Goal: Task Accomplishment & Management: Manage account settings

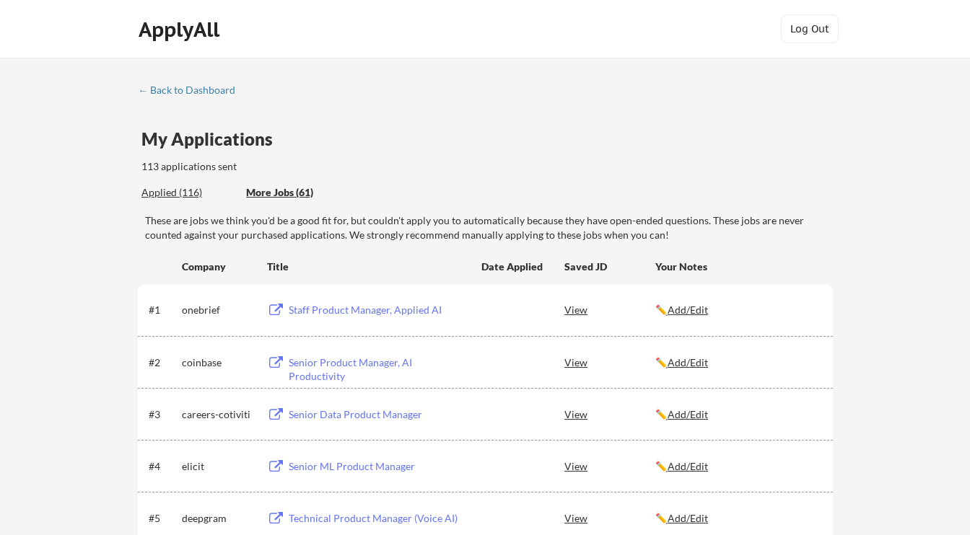
scroll to position [3302, 0]
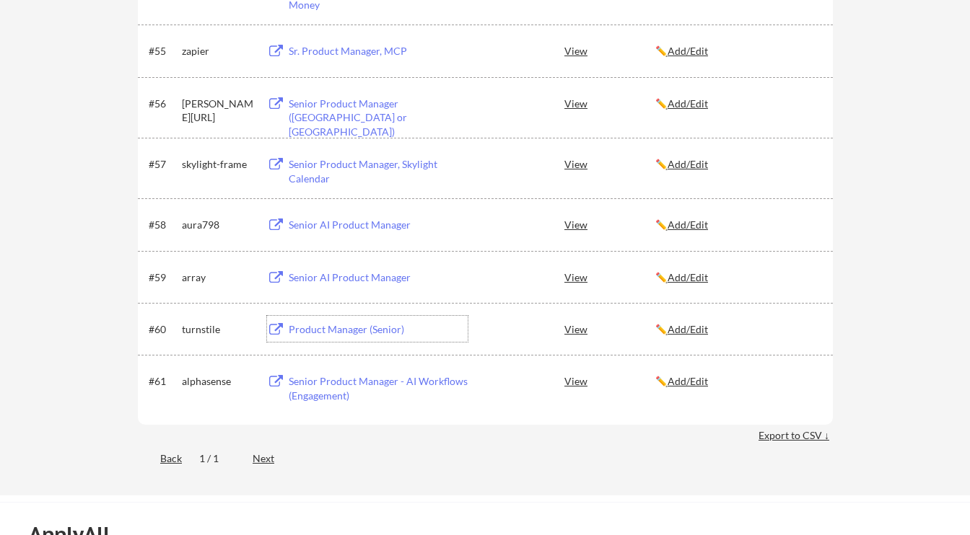
click at [698, 331] on u "Add/Edit" at bounding box center [687, 329] width 40 height 12
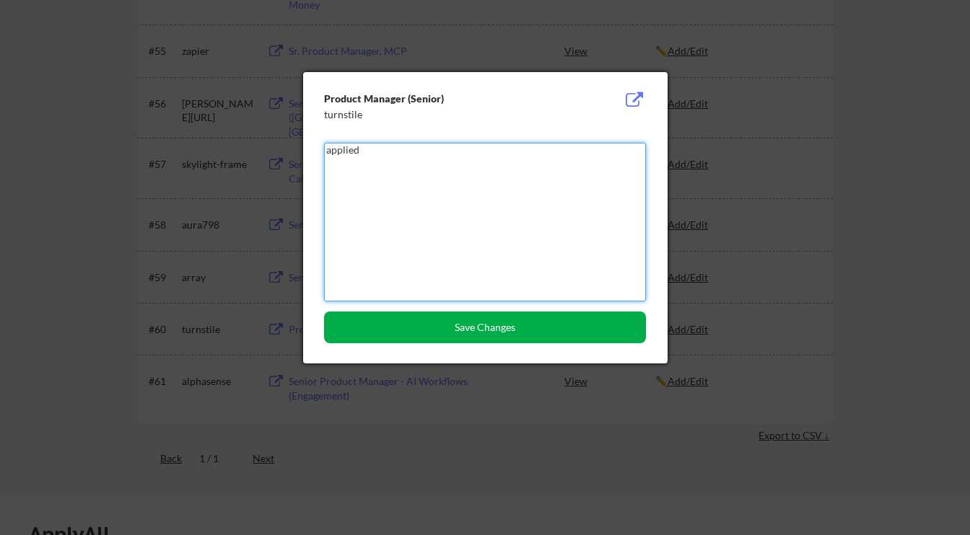
type textarea "applied"
click at [563, 337] on button "Save Changes" at bounding box center [485, 328] width 322 height 32
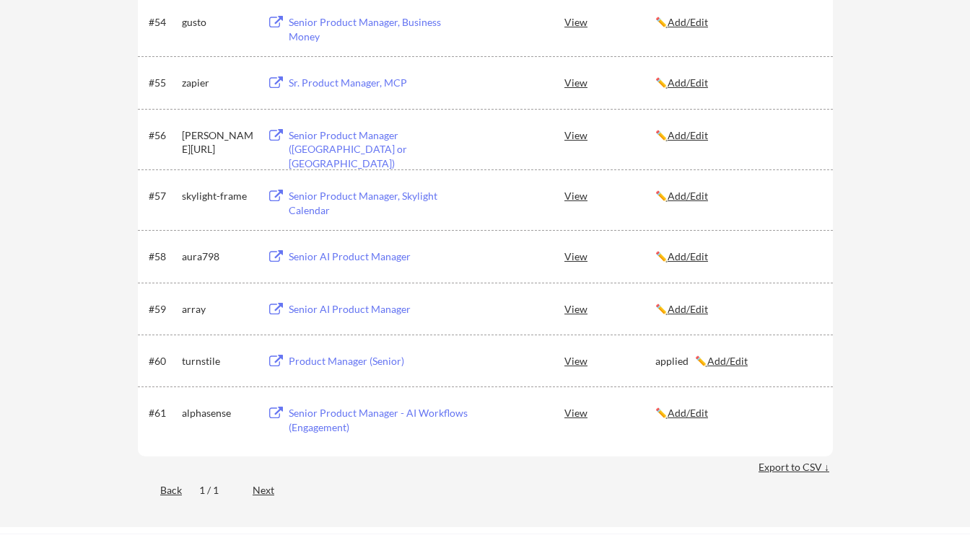
scroll to position [3269, 0]
click at [398, 311] on div "Senior AI Product Manager" at bounding box center [378, 310] width 179 height 14
click at [691, 307] on u "Add/Edit" at bounding box center [687, 310] width 40 height 12
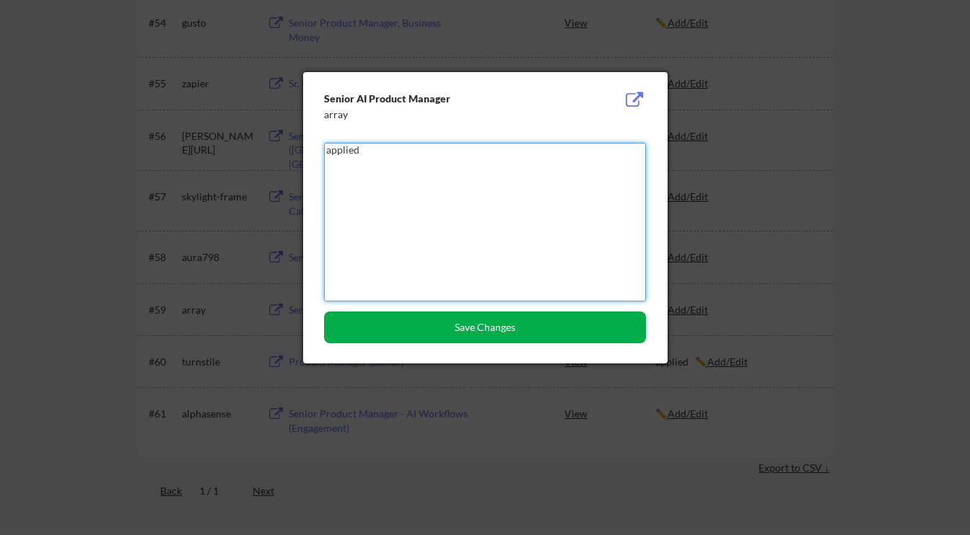
type textarea "applied"
click at [522, 330] on button "Save Changes" at bounding box center [485, 328] width 322 height 32
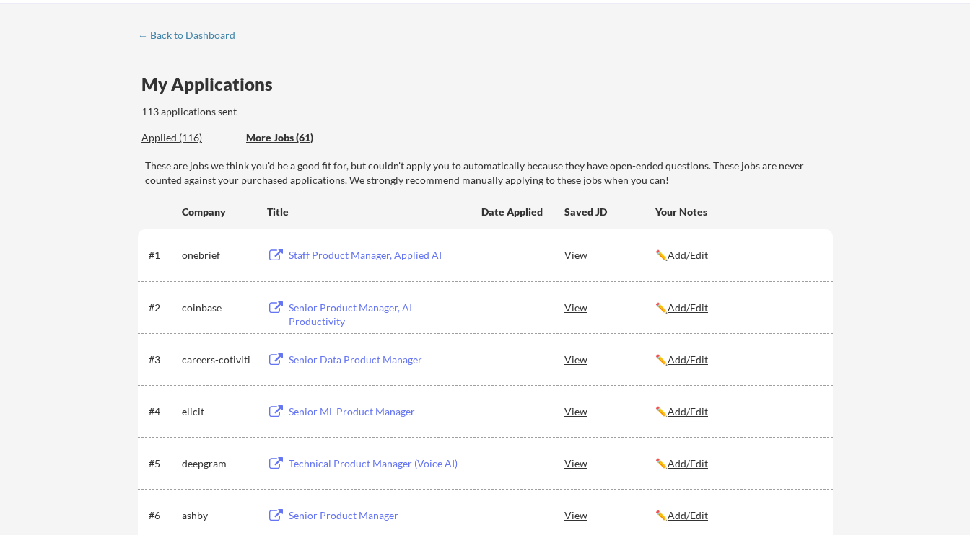
scroll to position [0, 0]
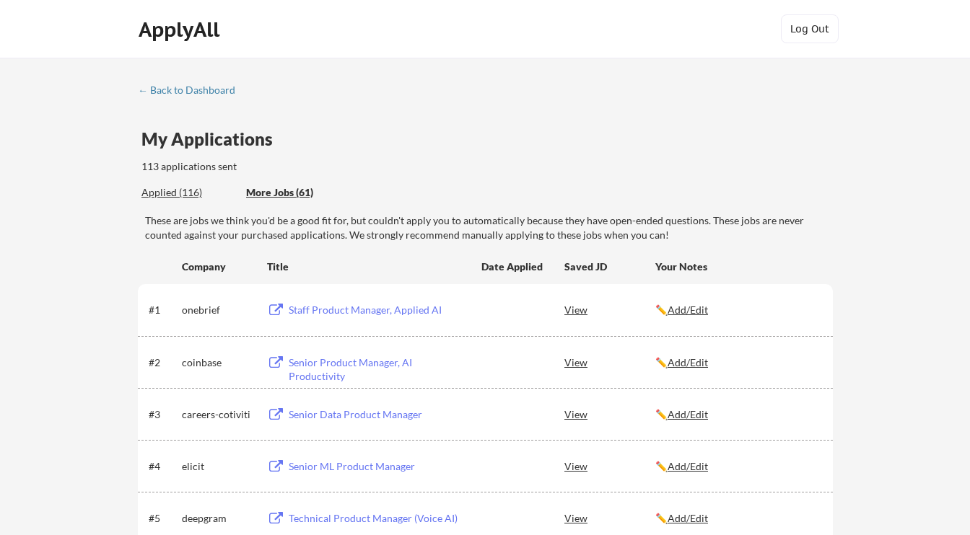
click at [184, 190] on div "Applied (116)" at bounding box center [188, 192] width 94 height 14
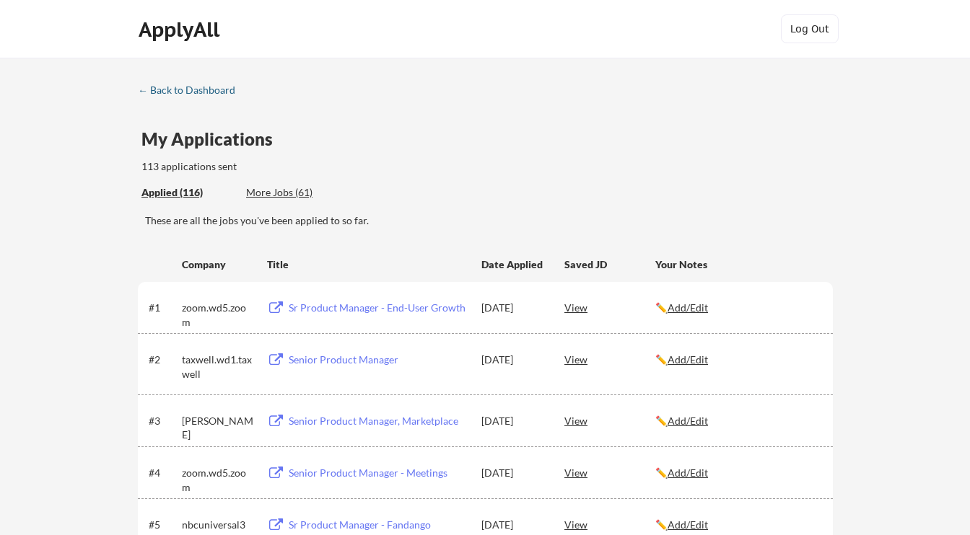
click at [208, 89] on div "← Back to Dashboard" at bounding box center [192, 90] width 108 height 10
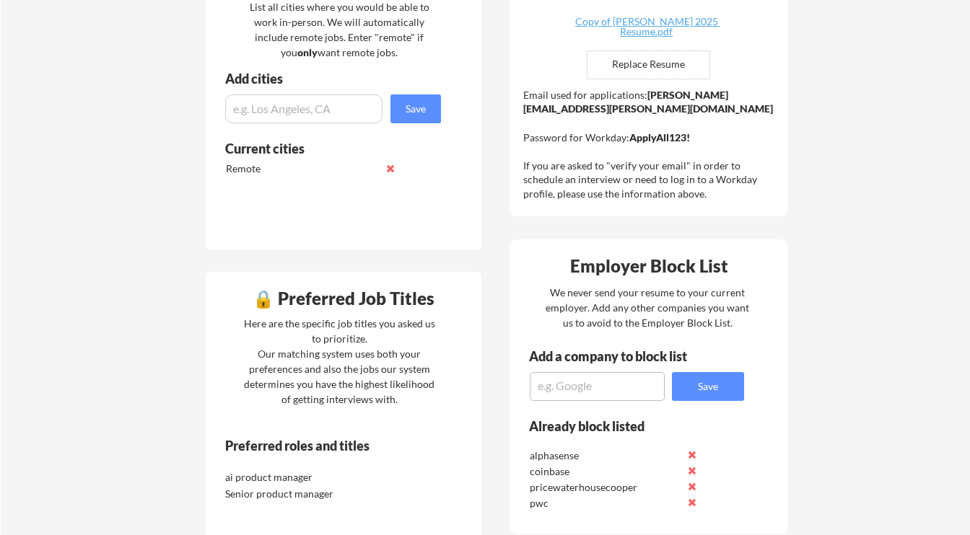
scroll to position [416, 0]
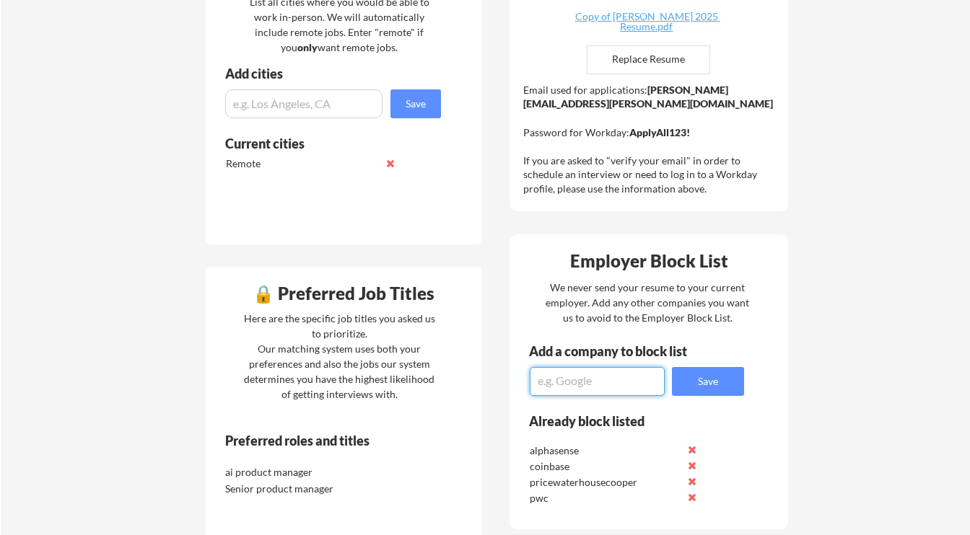
click at [550, 373] on textarea at bounding box center [597, 381] width 135 height 29
type textarea "gusto"
click at [712, 383] on button "Save" at bounding box center [708, 381] width 72 height 29
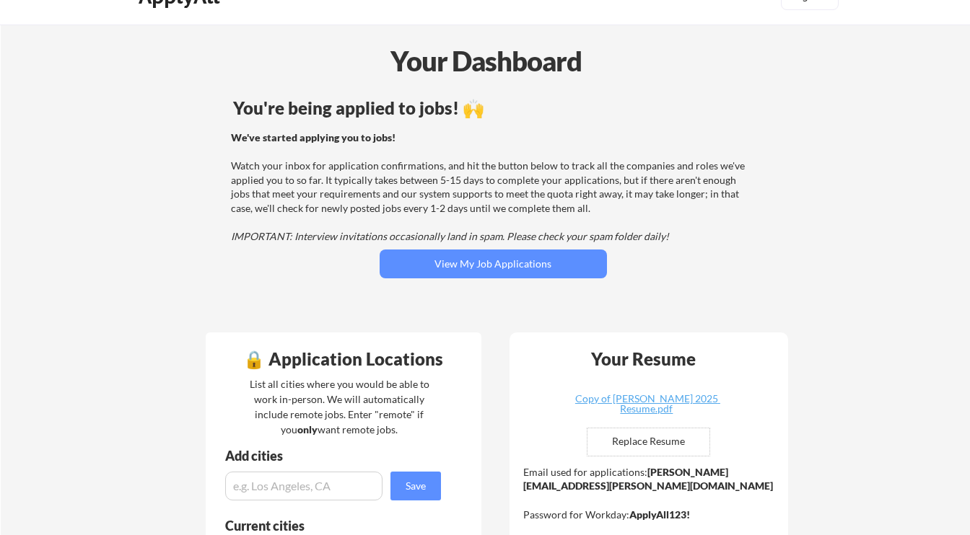
scroll to position [0, 0]
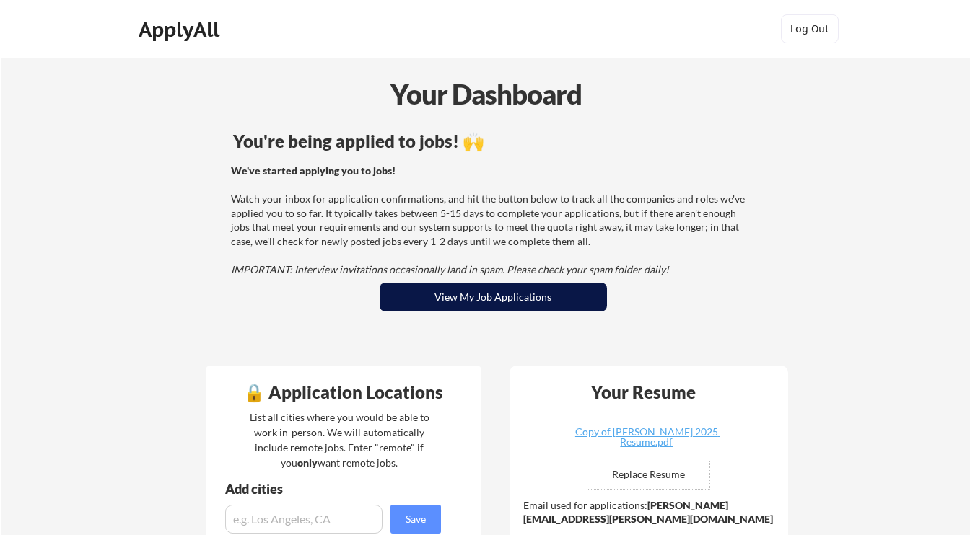
click at [512, 308] on button "View My Job Applications" at bounding box center [492, 297] width 227 height 29
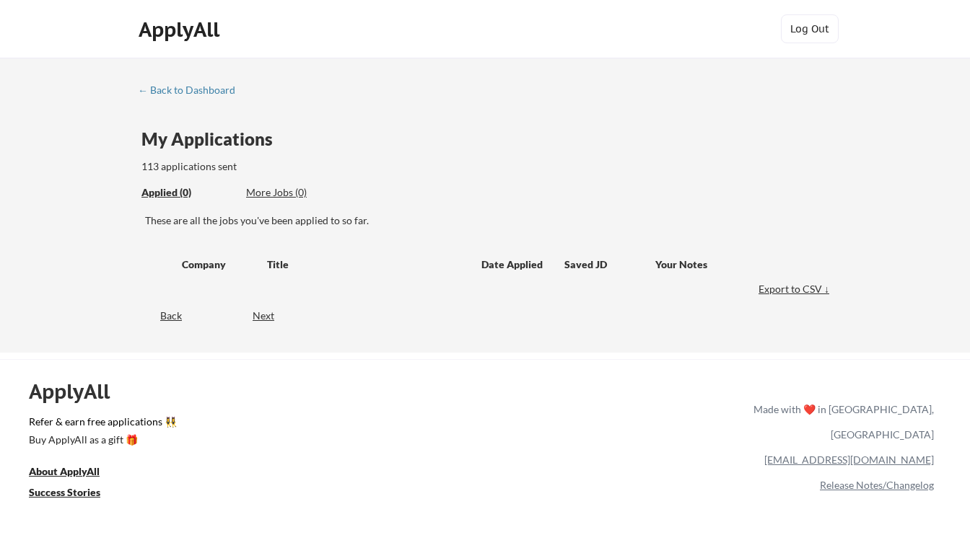
click at [294, 192] on div "More Jobs (0)" at bounding box center [299, 192] width 106 height 14
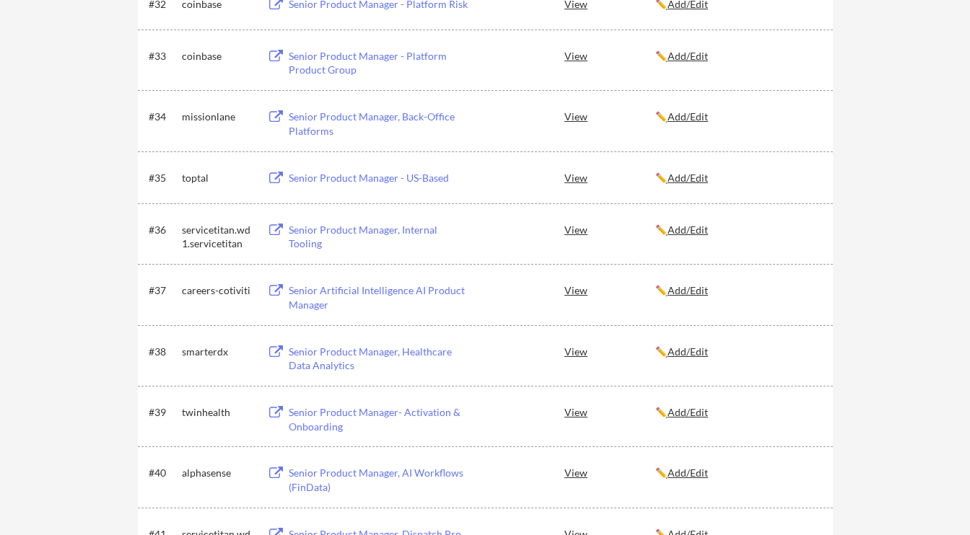
scroll to position [2045, 0]
click at [314, 179] on div "Senior Product Manager - US-Based" at bounding box center [378, 179] width 179 height 14
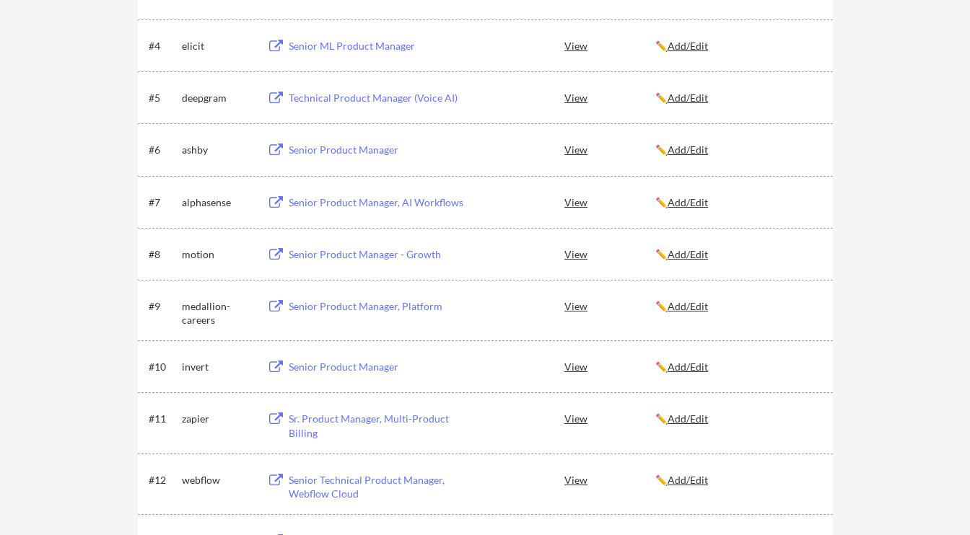
scroll to position [0, 0]
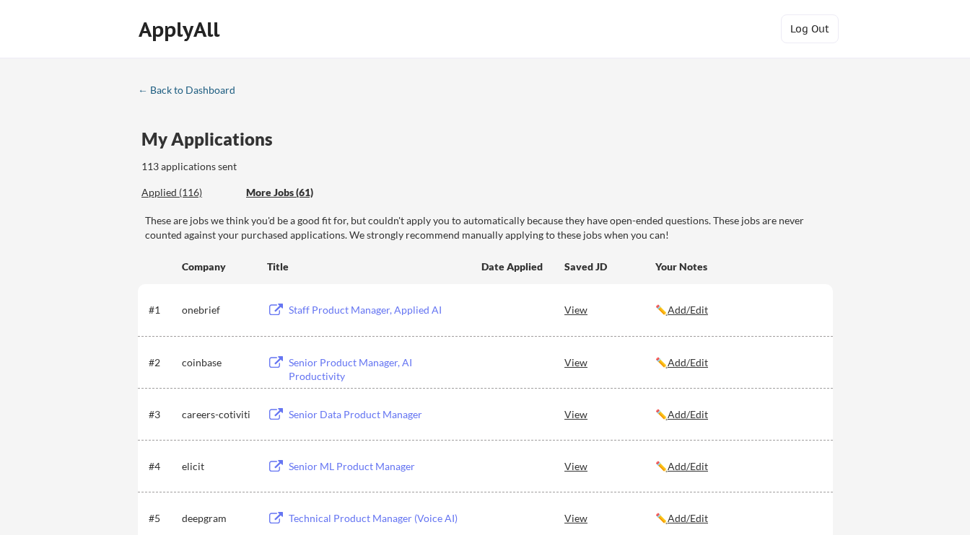
click at [211, 90] on div "← Back to Dashboard" at bounding box center [192, 90] width 108 height 10
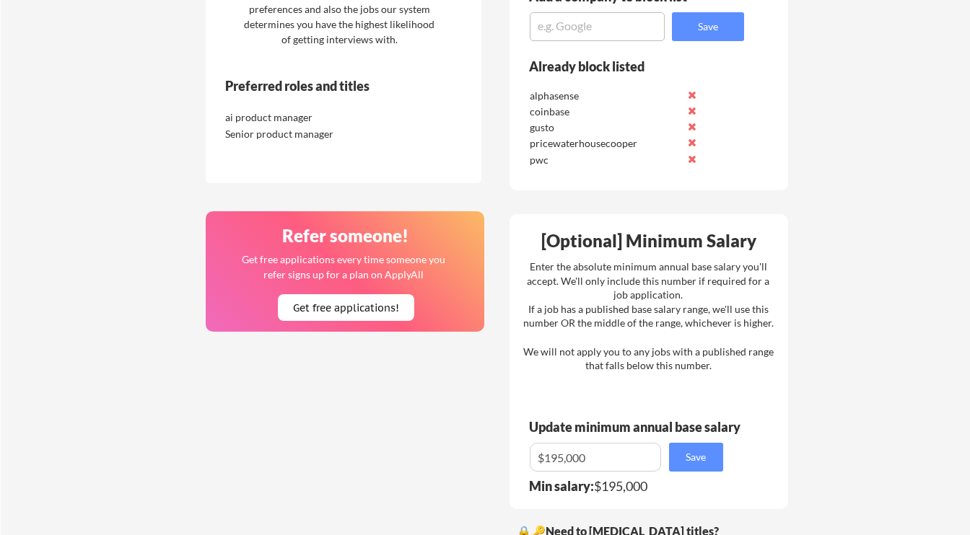
scroll to position [687, 0]
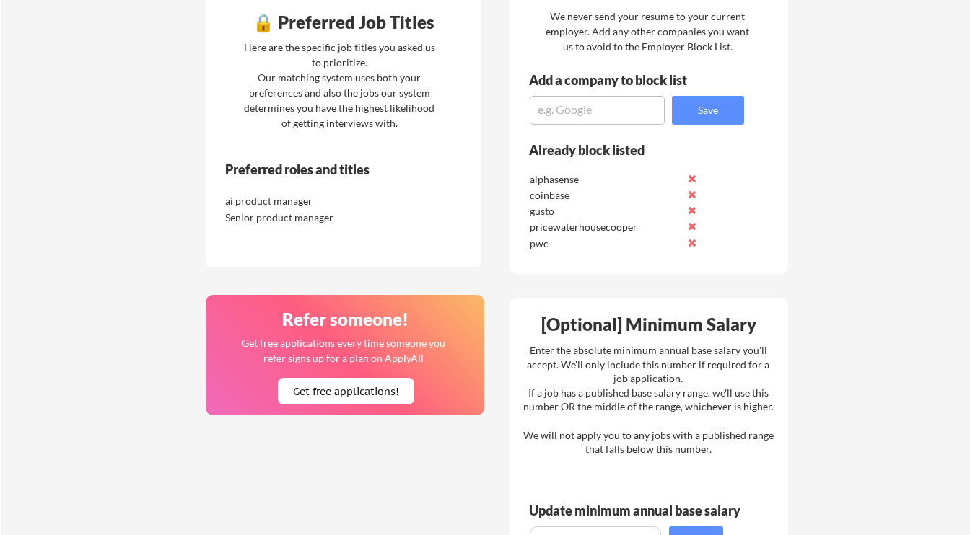
click at [575, 112] on textarea at bounding box center [597, 110] width 135 height 29
type textarea "toptal"
click at [730, 113] on button "Save" at bounding box center [708, 110] width 72 height 29
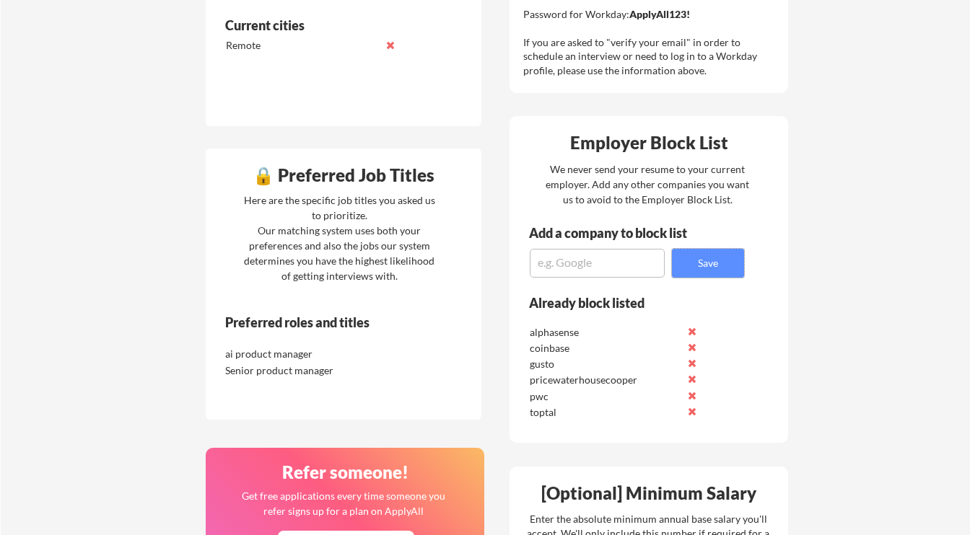
scroll to position [0, 0]
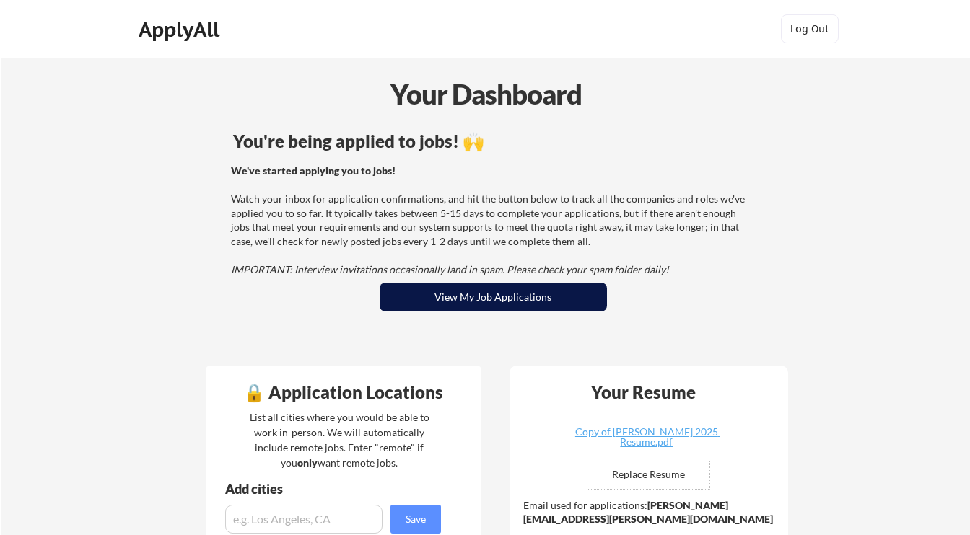
click at [481, 304] on button "View My Job Applications" at bounding box center [492, 297] width 227 height 29
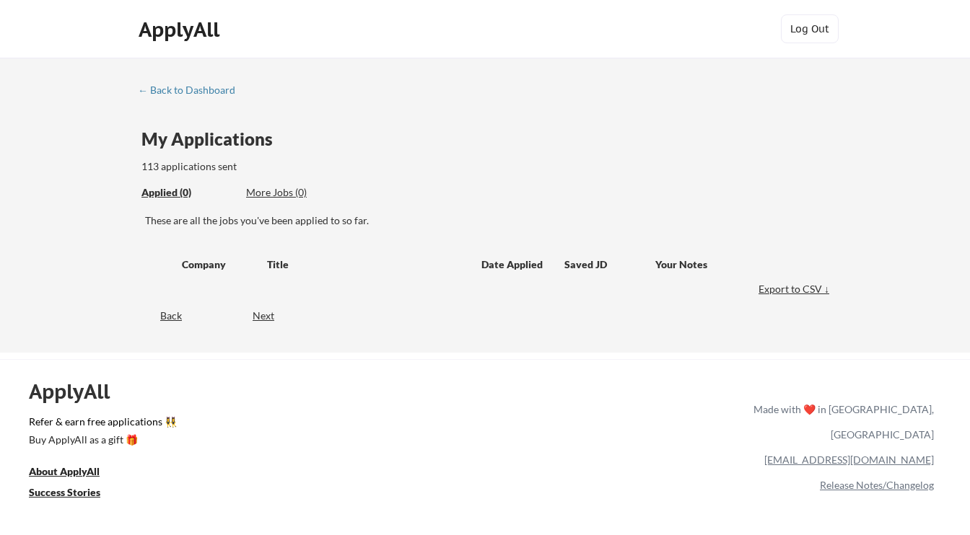
click at [279, 194] on div "More Jobs (0)" at bounding box center [299, 192] width 106 height 14
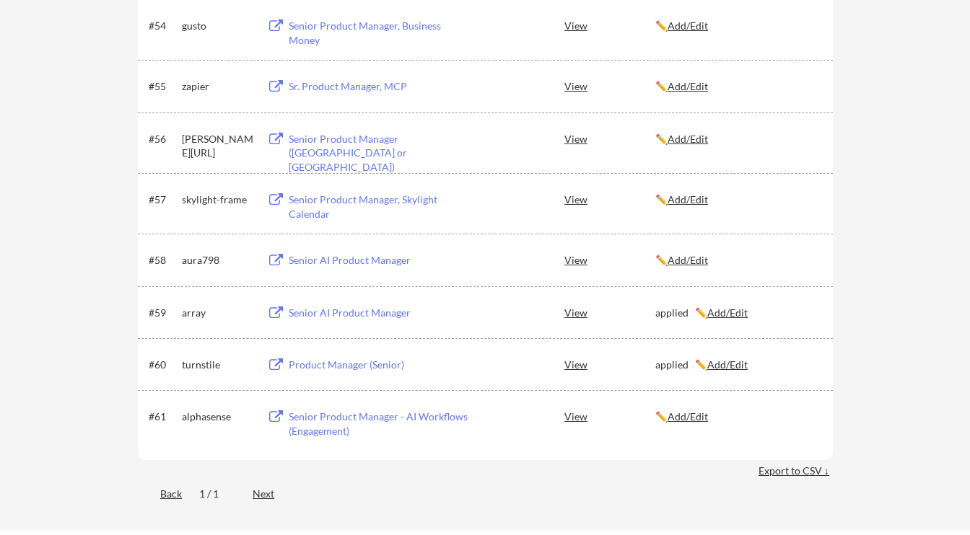
scroll to position [3263, 0]
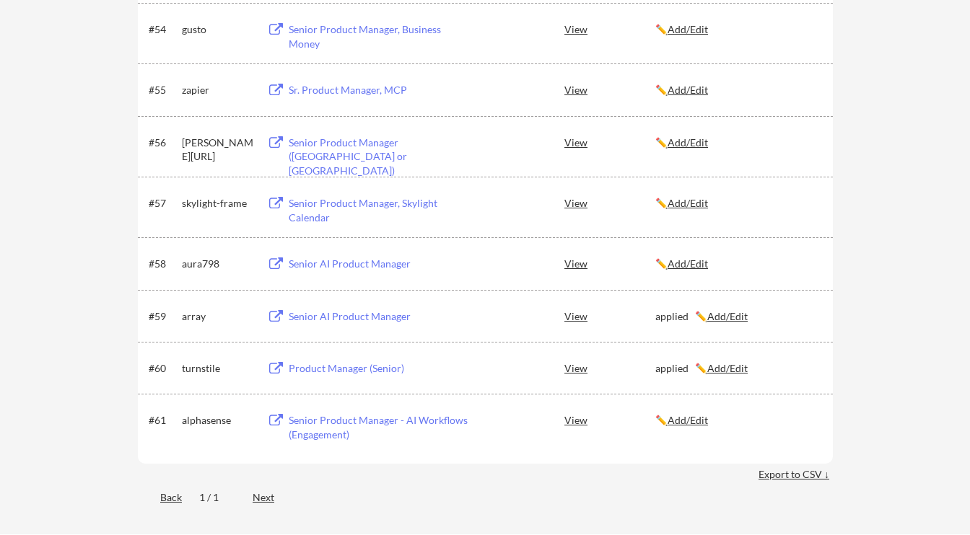
click at [356, 261] on div "Senior AI Product Manager" at bounding box center [378, 264] width 179 height 14
click at [686, 259] on u "Add/Edit" at bounding box center [687, 264] width 40 height 12
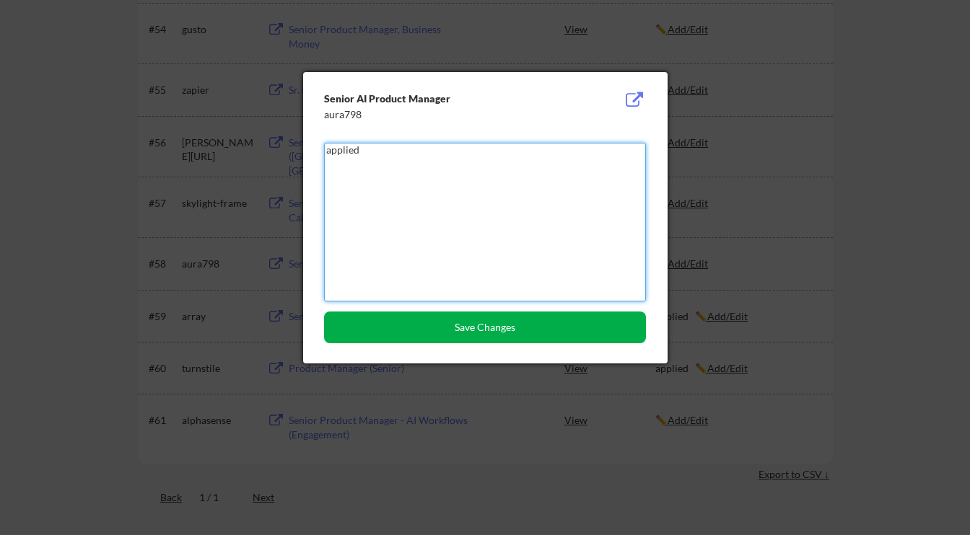
type textarea "applied"
click at [582, 329] on button "Save Changes" at bounding box center [485, 328] width 322 height 32
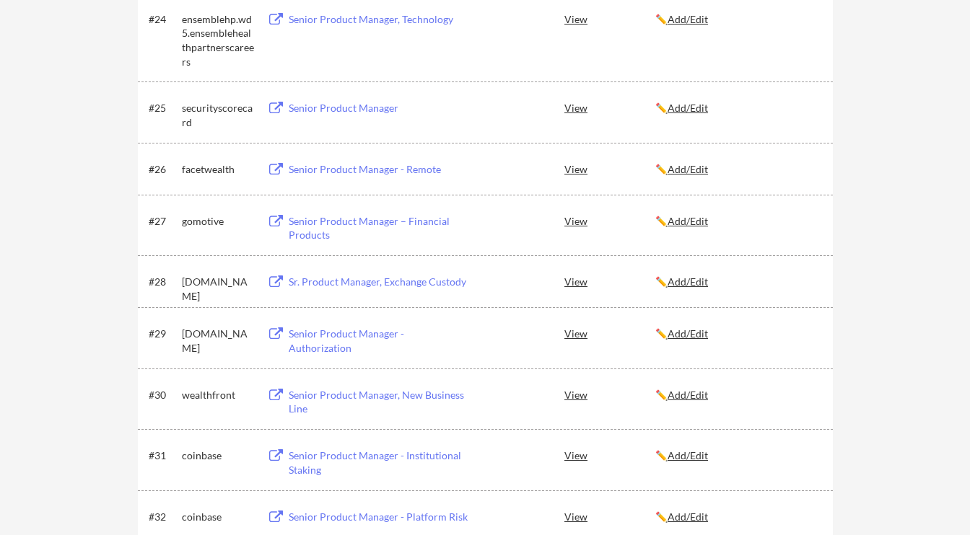
scroll to position [1544, 0]
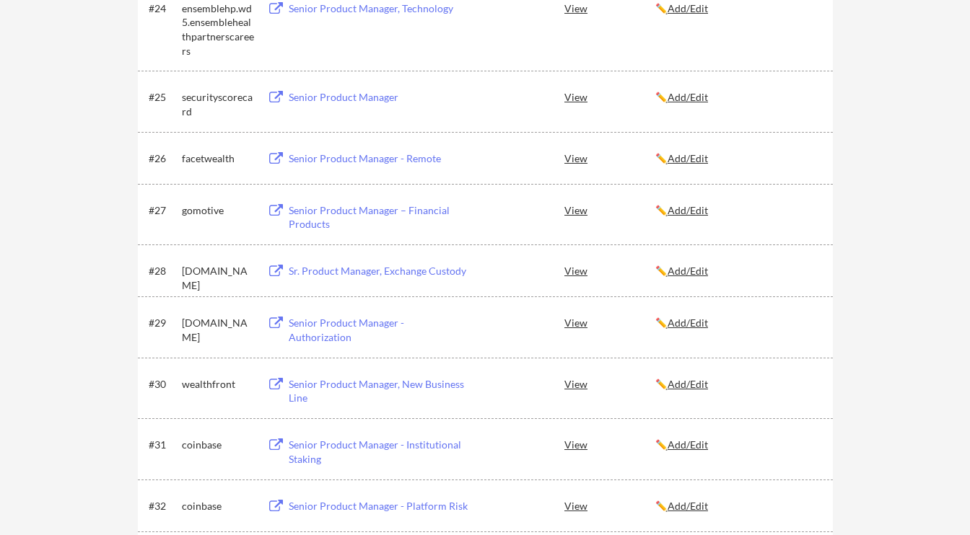
click at [402, 328] on div "Senior Product Manager - Authorization" at bounding box center [378, 330] width 179 height 28
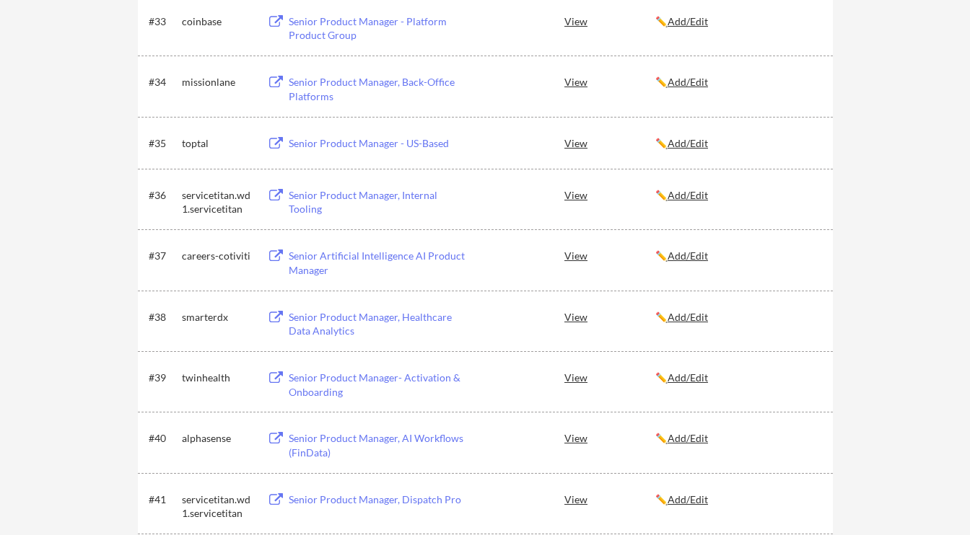
scroll to position [2084, 0]
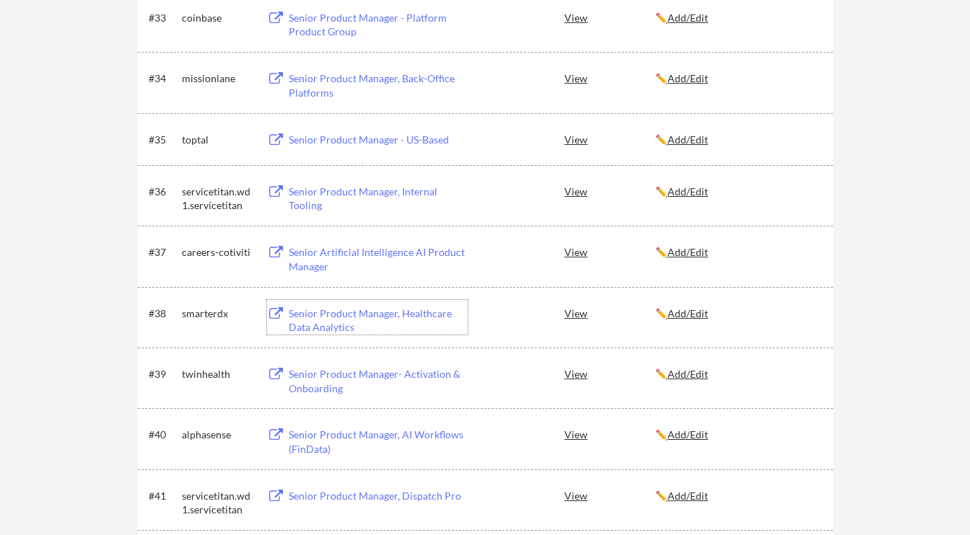
click at [373, 316] on div "Senior Product Manager, Healthcare Data Analytics" at bounding box center [378, 321] width 179 height 28
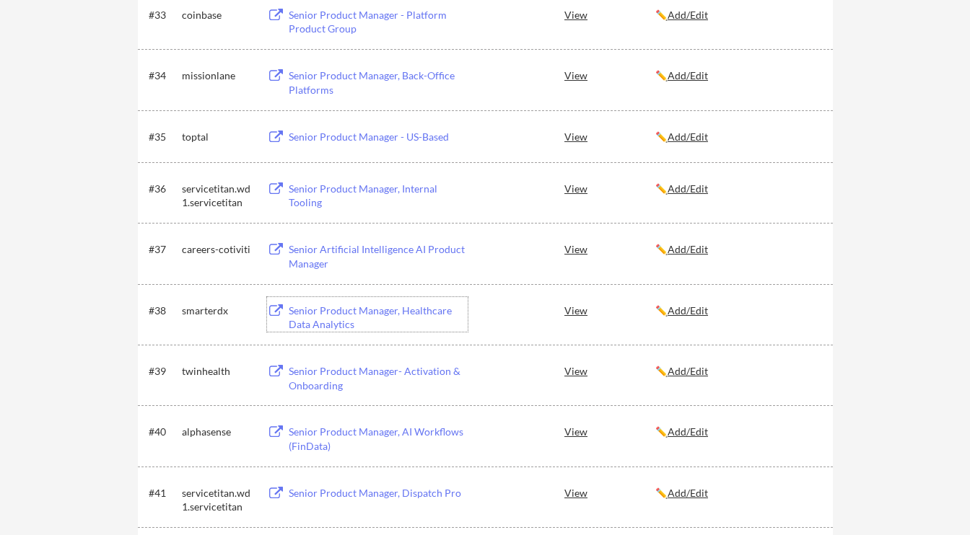
click at [202, 307] on div "smarterdx" at bounding box center [218, 311] width 72 height 14
click at [335, 375] on div "Senior Product Manager- Activation & Onboarding" at bounding box center [378, 378] width 179 height 28
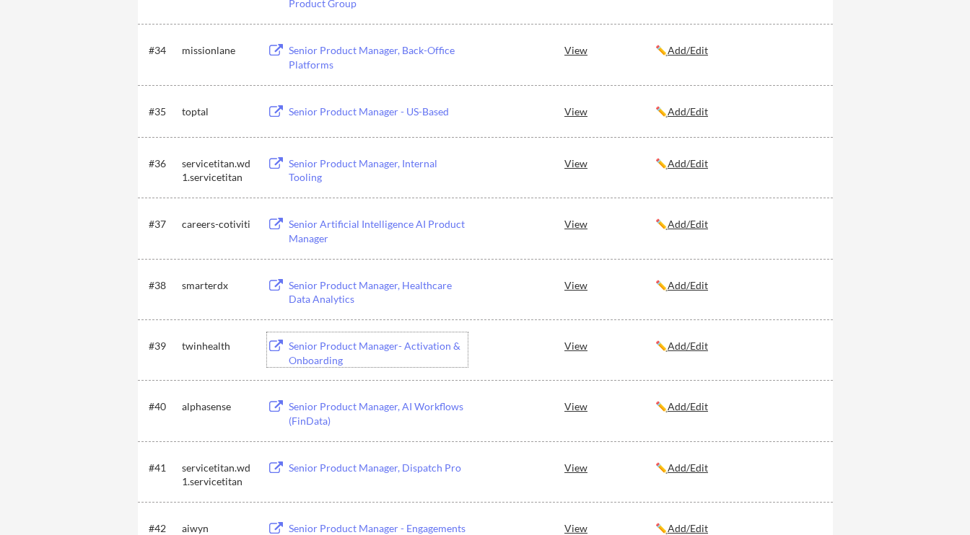
scroll to position [2114, 0]
click at [692, 288] on u "Add/Edit" at bounding box center [687, 284] width 40 height 12
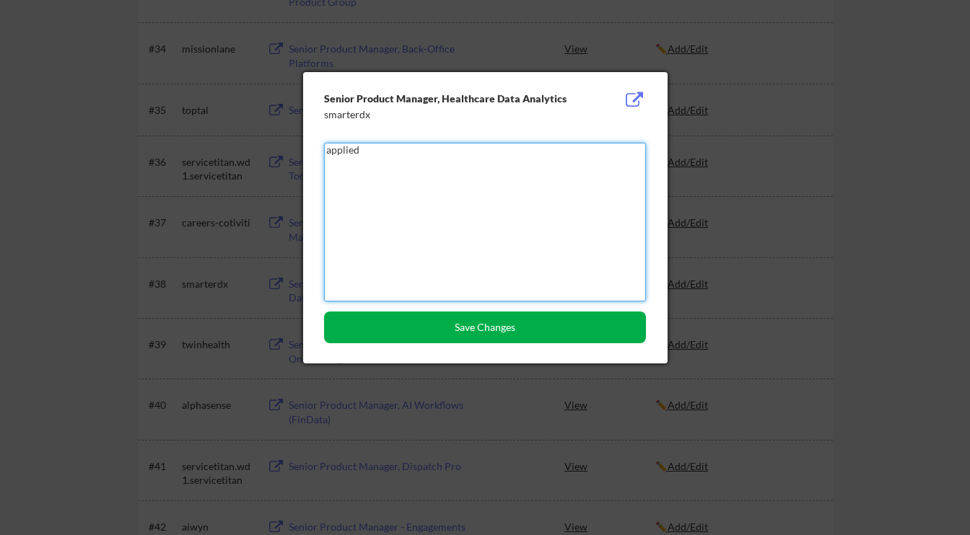
type textarea "applied"
click at [562, 327] on button "Save Changes" at bounding box center [485, 328] width 322 height 32
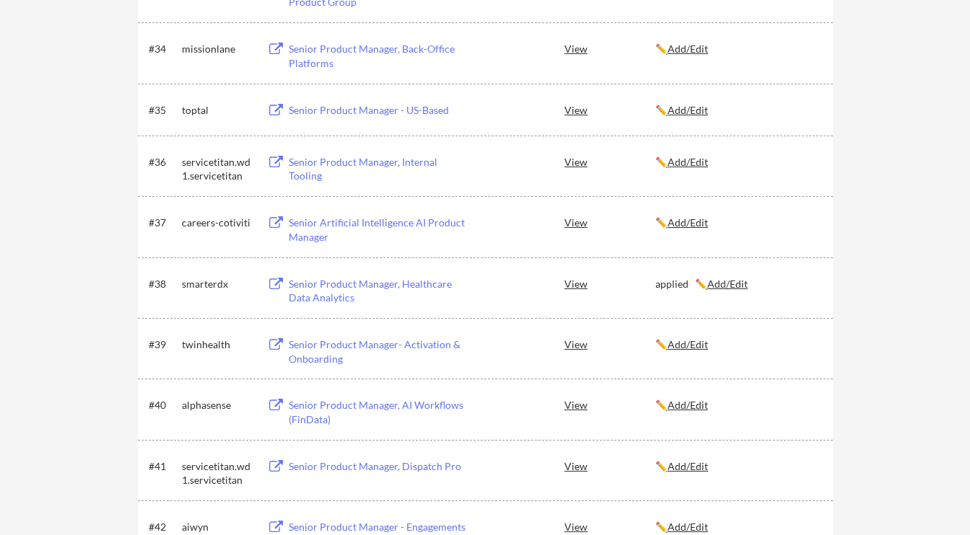
click at [219, 281] on div "smarterdx" at bounding box center [218, 284] width 72 height 14
copy div "smarterdx"
click at [210, 343] on div "twinhealth" at bounding box center [218, 345] width 72 height 14
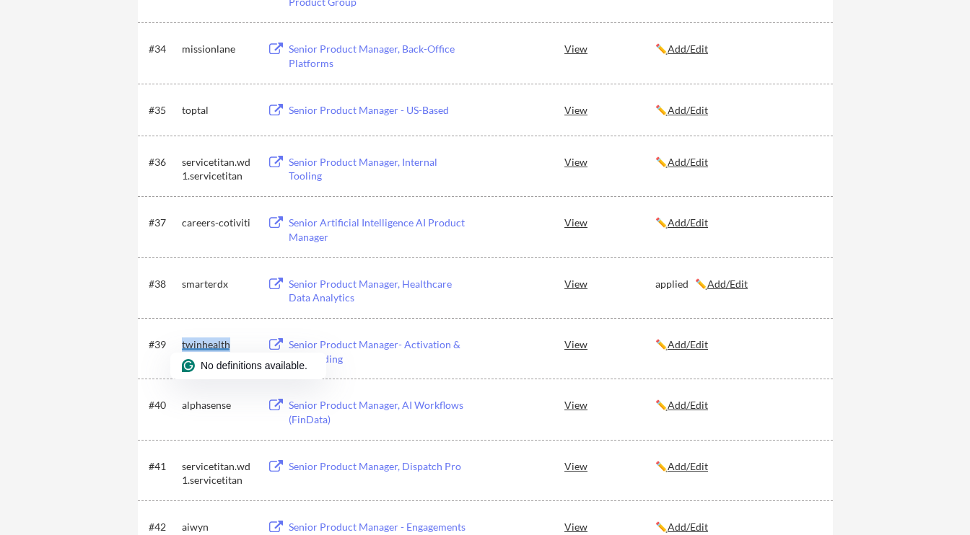
copy div "twinhealth"
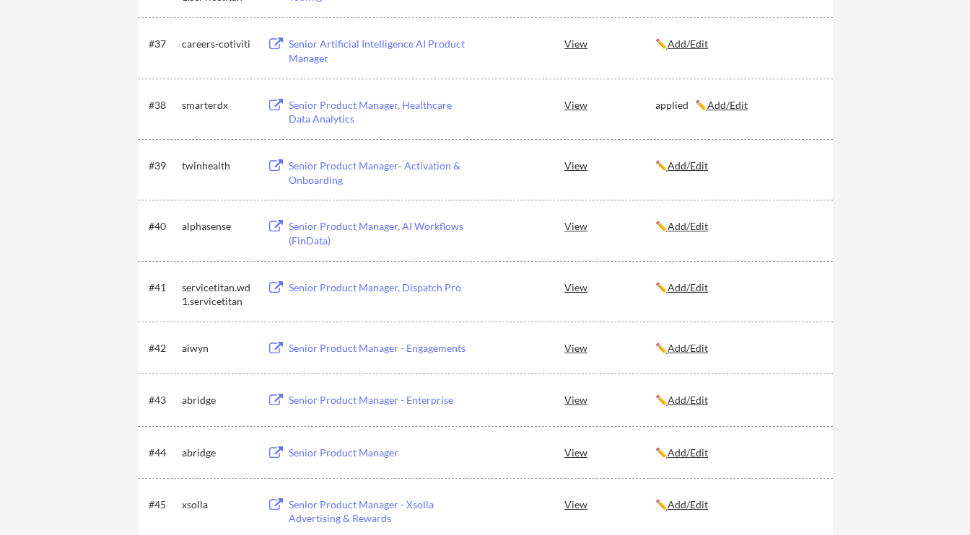
scroll to position [2310, 0]
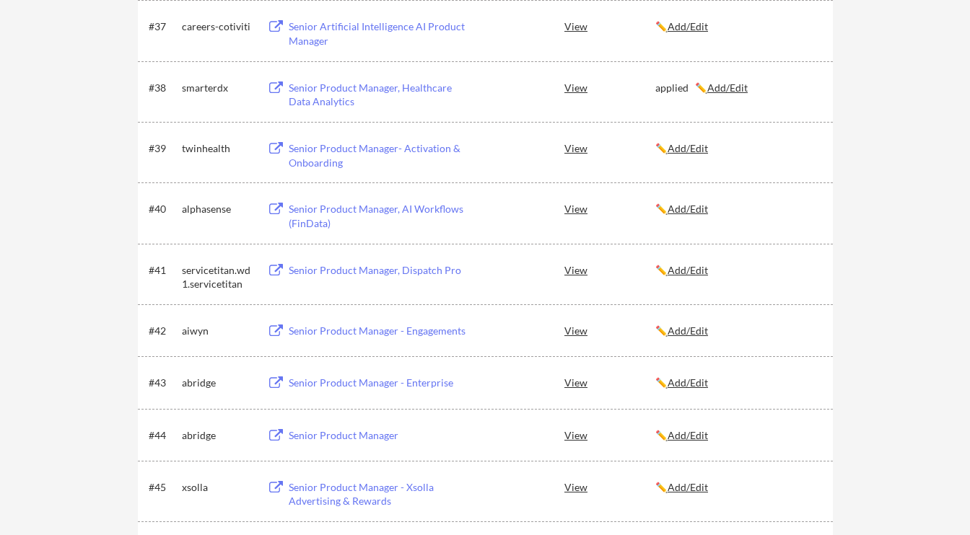
click at [379, 334] on div "Senior Product Manager - Engagements" at bounding box center [378, 331] width 179 height 14
click at [302, 328] on div "Senior Product Manager - Engagements" at bounding box center [378, 331] width 179 height 14
click at [690, 325] on u "Add/Edit" at bounding box center [687, 331] width 40 height 12
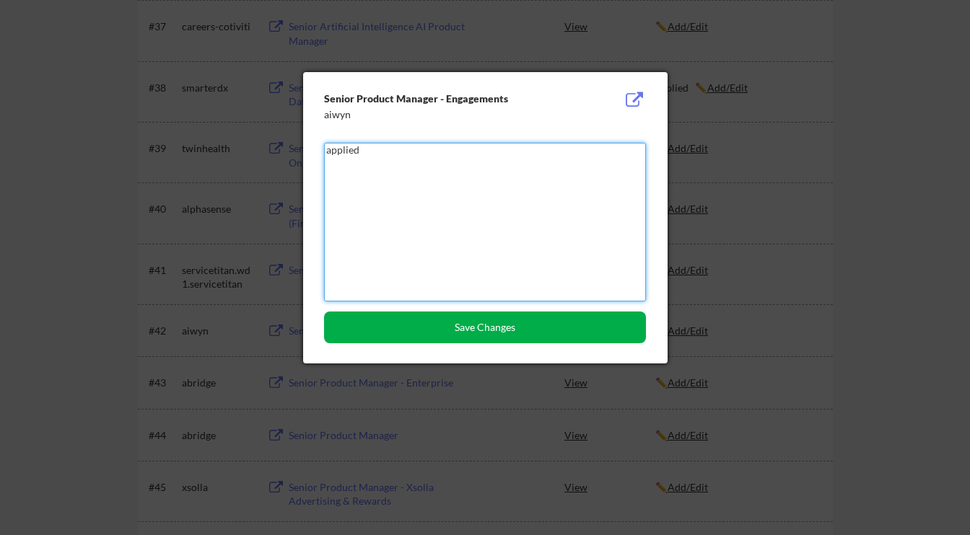
type textarea "applied"
click at [561, 325] on button "Save Changes" at bounding box center [485, 328] width 322 height 32
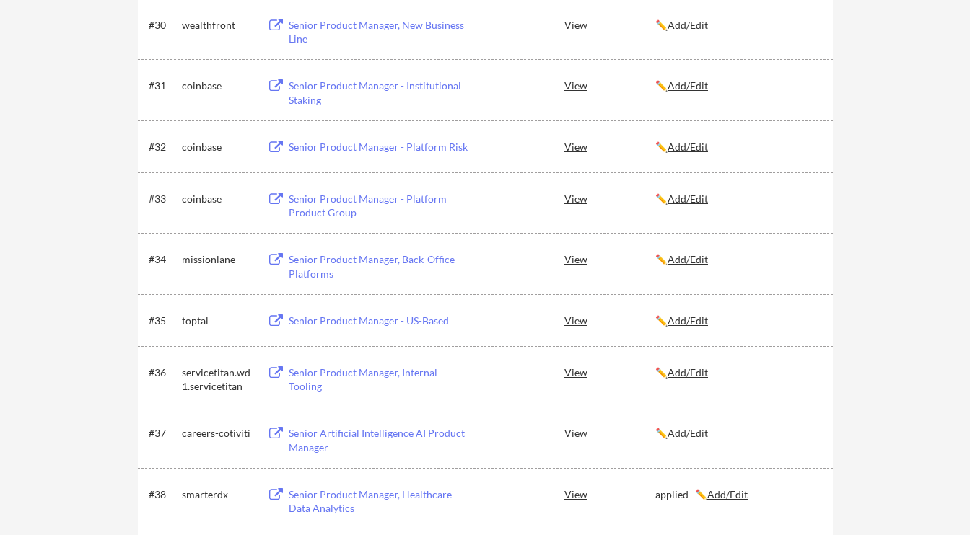
scroll to position [1902, 0]
click at [328, 27] on div "Senior Product Manager, New Business Line" at bounding box center [378, 33] width 179 height 28
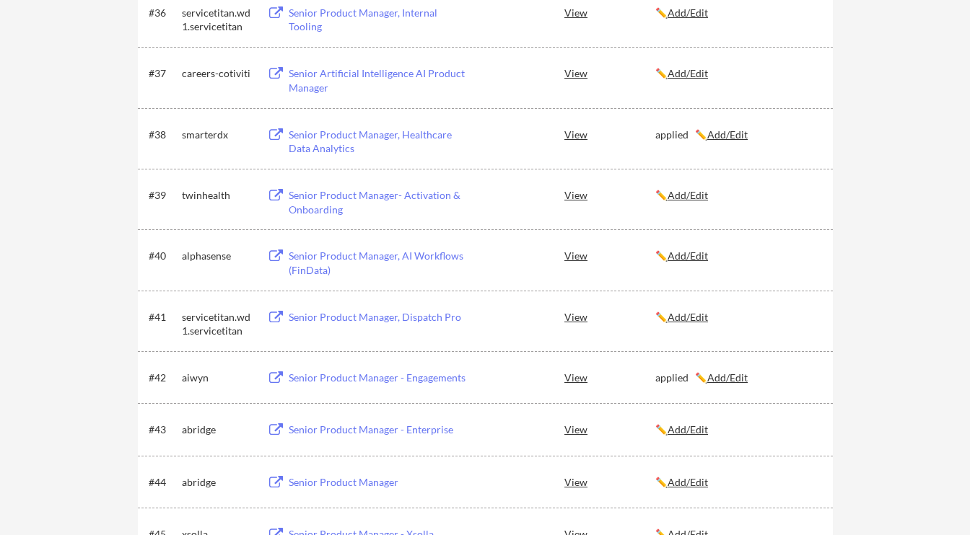
scroll to position [2265, 0]
click at [682, 193] on u "Add/Edit" at bounding box center [687, 193] width 40 height 12
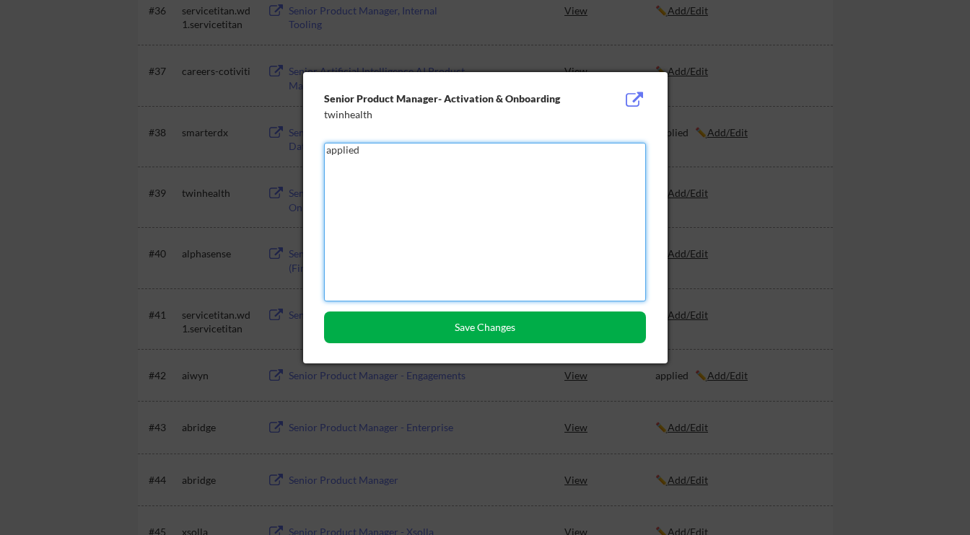
type textarea "applied"
click at [547, 328] on button "Save Changes" at bounding box center [485, 328] width 322 height 32
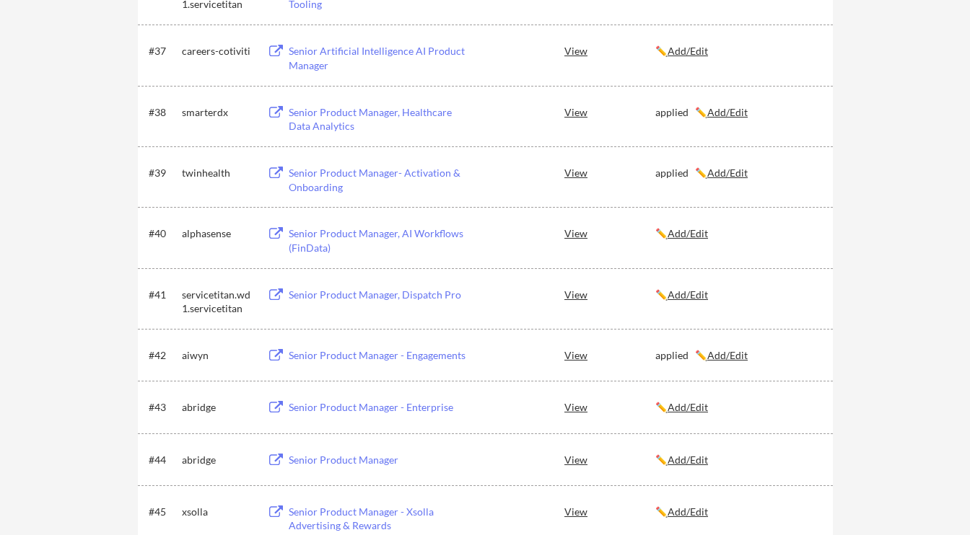
scroll to position [2288, 0]
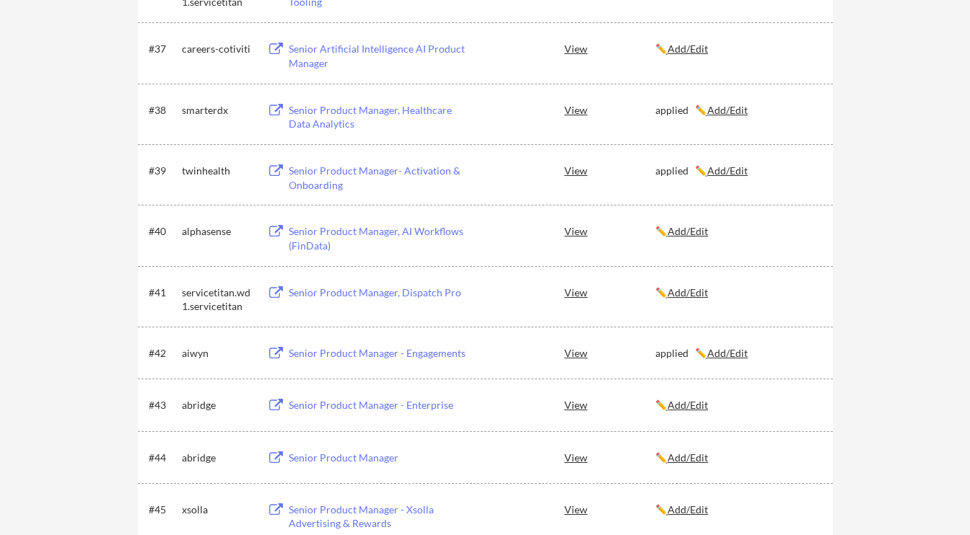
click at [212, 174] on div "twinhealth" at bounding box center [218, 171] width 72 height 14
copy div "twinhealth"
click at [193, 353] on div "aiwyn" at bounding box center [218, 353] width 72 height 14
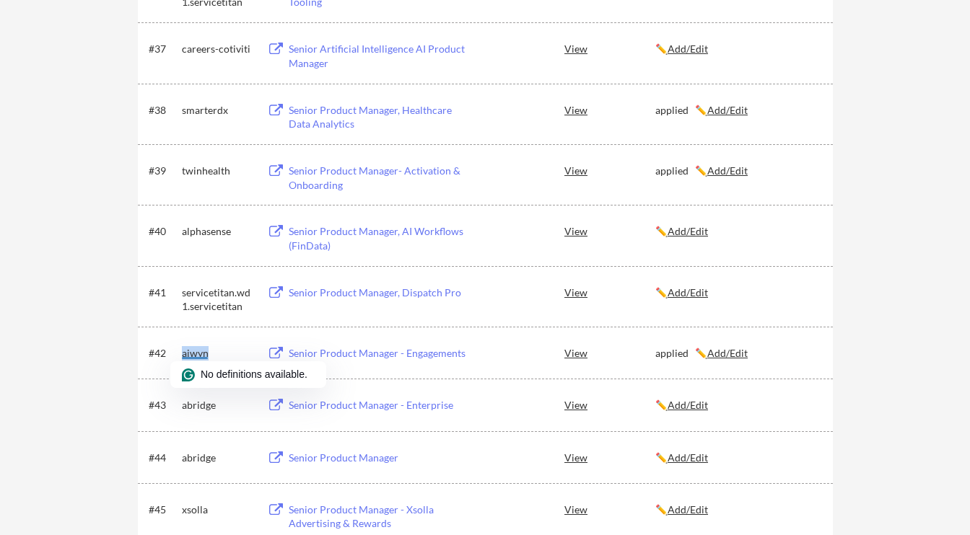
copy div "aiwyn"
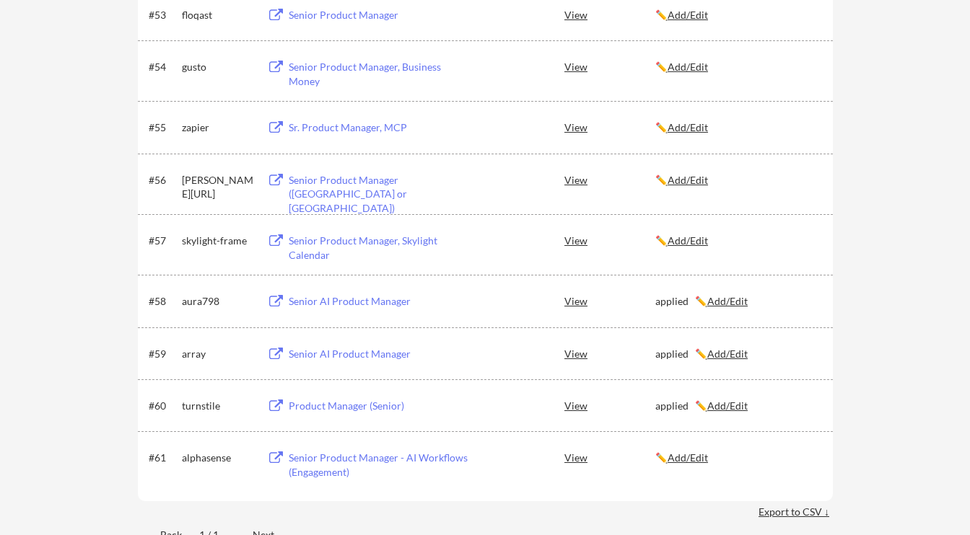
scroll to position [3321, 0]
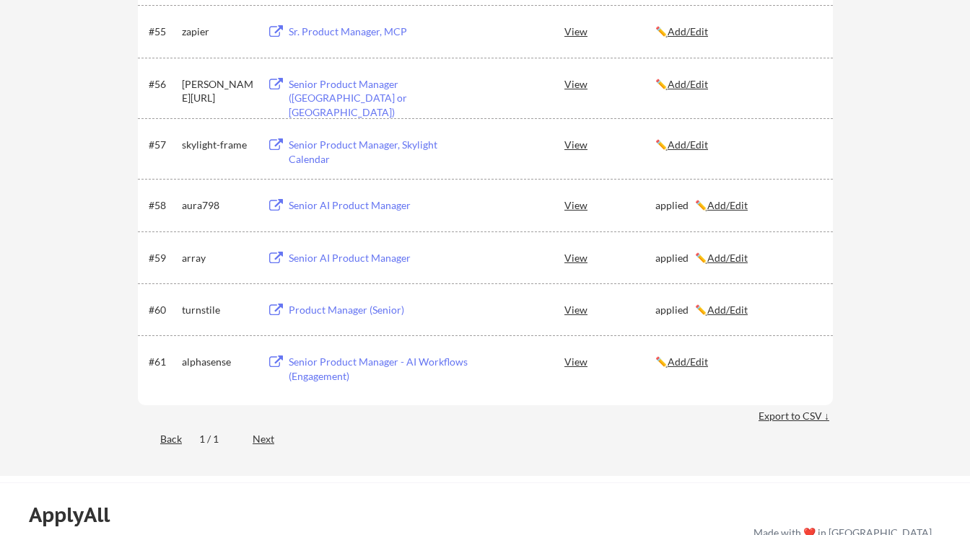
click at [203, 206] on div "aura798" at bounding box center [218, 205] width 72 height 14
copy div "aura798"
click at [196, 256] on div "array" at bounding box center [218, 258] width 72 height 14
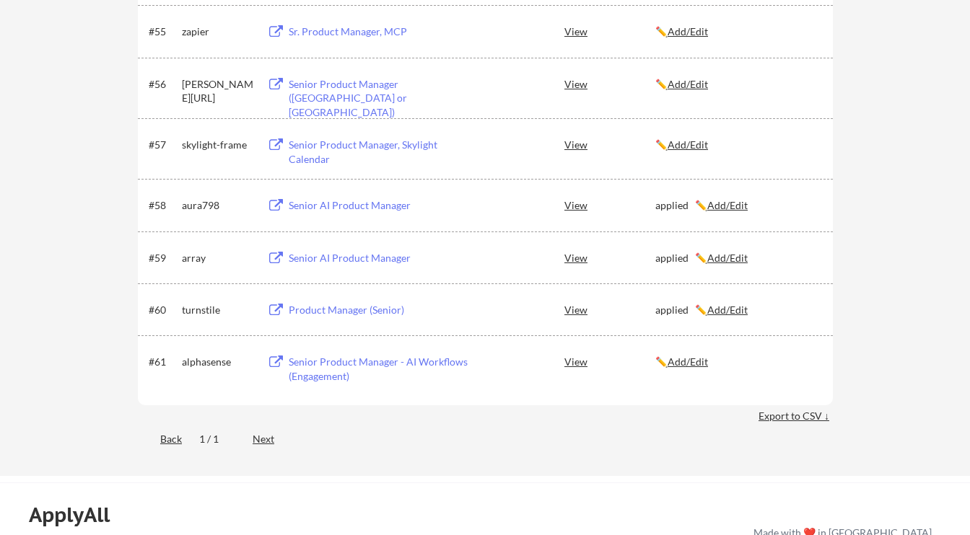
click at [208, 311] on div "turnstile" at bounding box center [218, 310] width 72 height 14
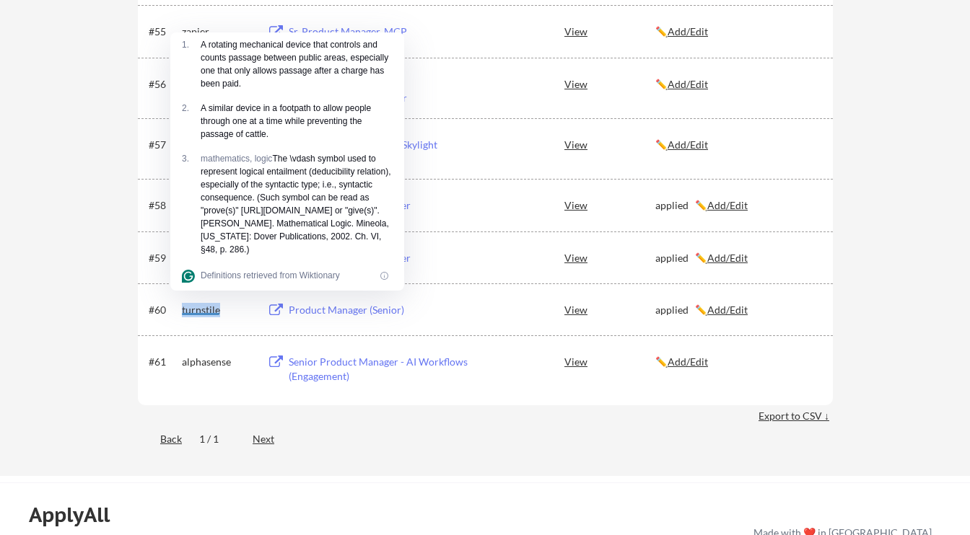
copy div "turnstile"
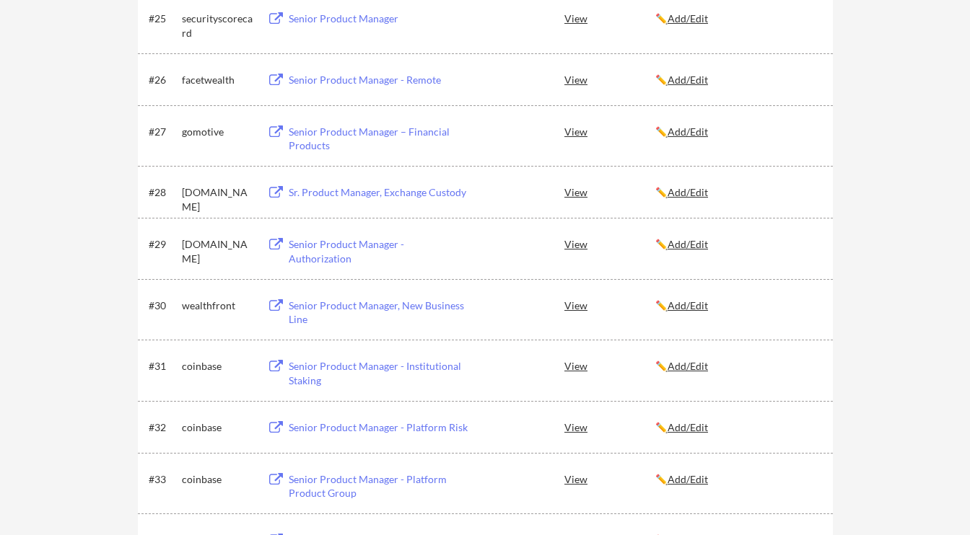
scroll to position [1576, 0]
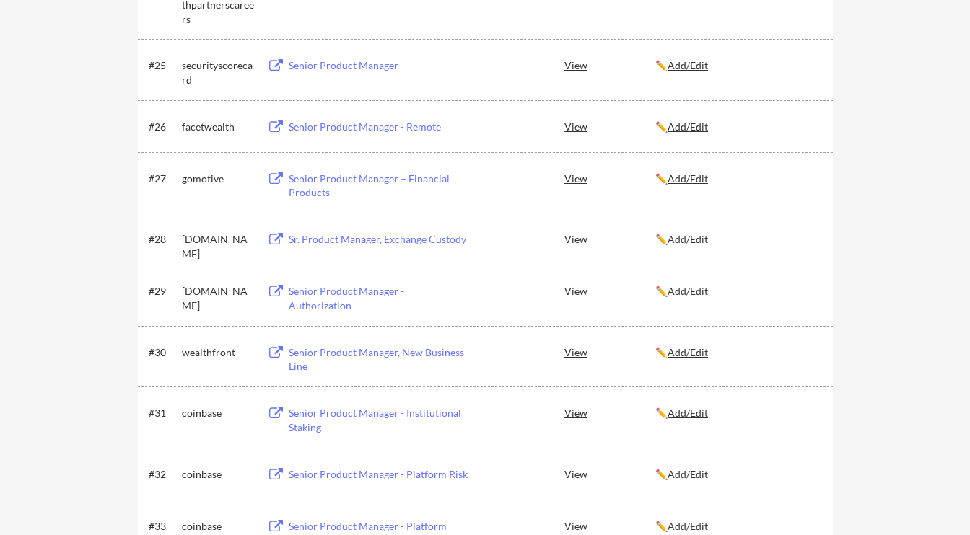
click at [360, 175] on div "Senior Product Manager – Financial Products" at bounding box center [378, 186] width 179 height 28
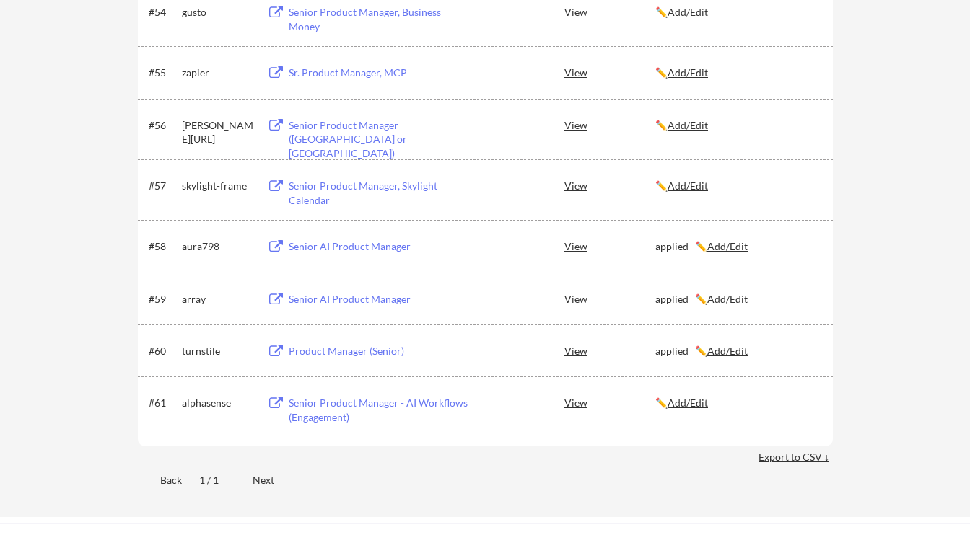
scroll to position [3280, 0]
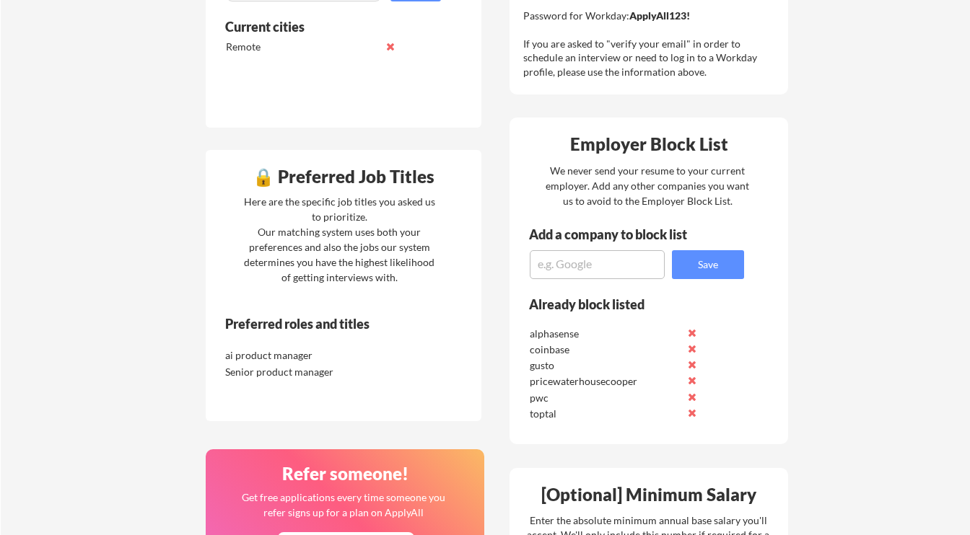
scroll to position [601, 0]
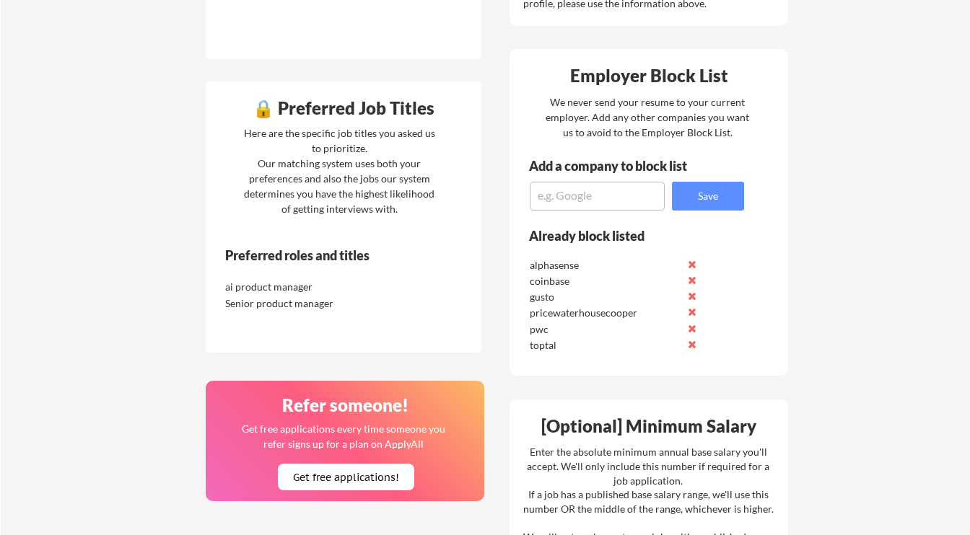
click at [606, 183] on textarea at bounding box center [597, 196] width 135 height 29
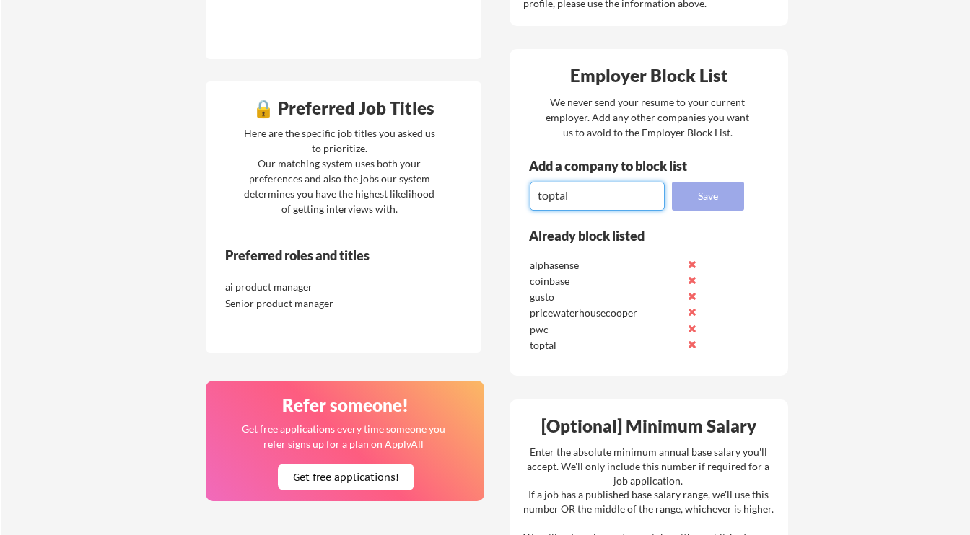
type textarea "toptal"
click at [712, 190] on button "Save" at bounding box center [708, 196] width 72 height 29
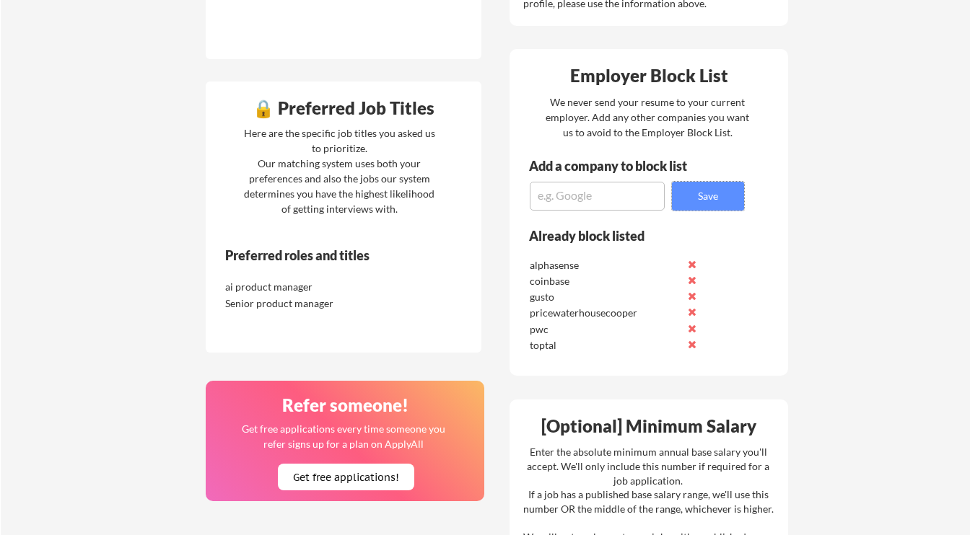
click at [590, 193] on textarea at bounding box center [597, 196] width 135 height 29
paste textarea "smarterdx"
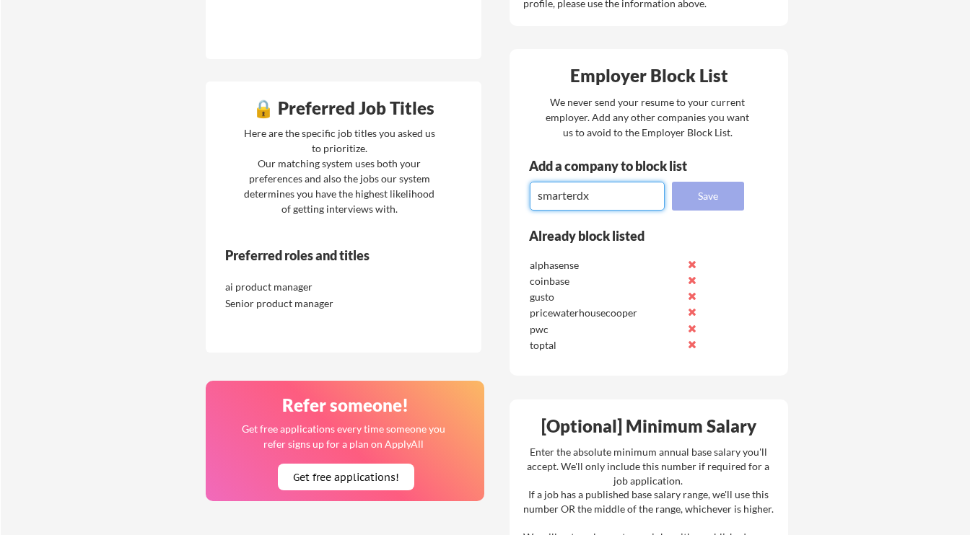
type textarea "smarterdx"
click at [703, 188] on button "Save" at bounding box center [708, 196] width 72 height 29
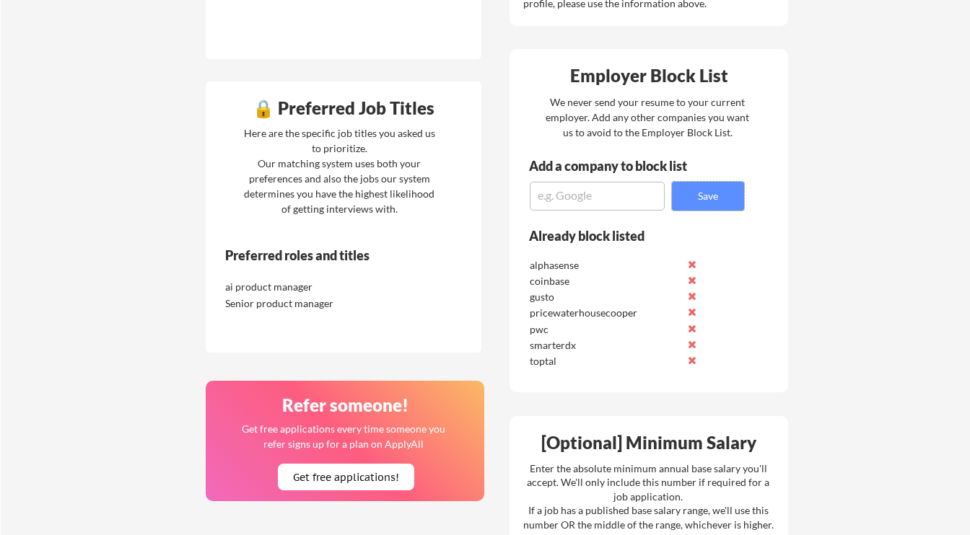
click at [603, 195] on textarea at bounding box center [597, 196] width 135 height 29
paste textarea "twinhealth"
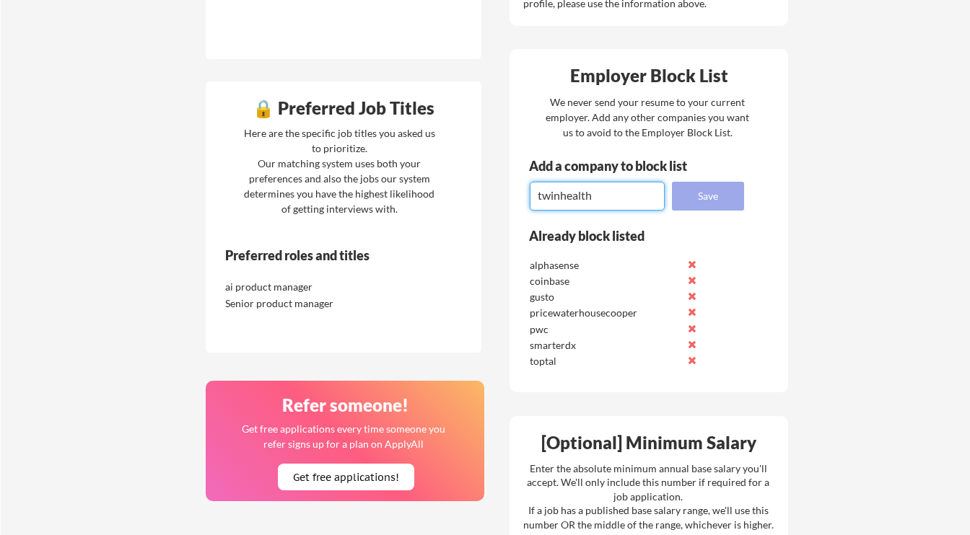
type textarea "twinhealth"
click at [690, 193] on button "Save" at bounding box center [708, 196] width 72 height 29
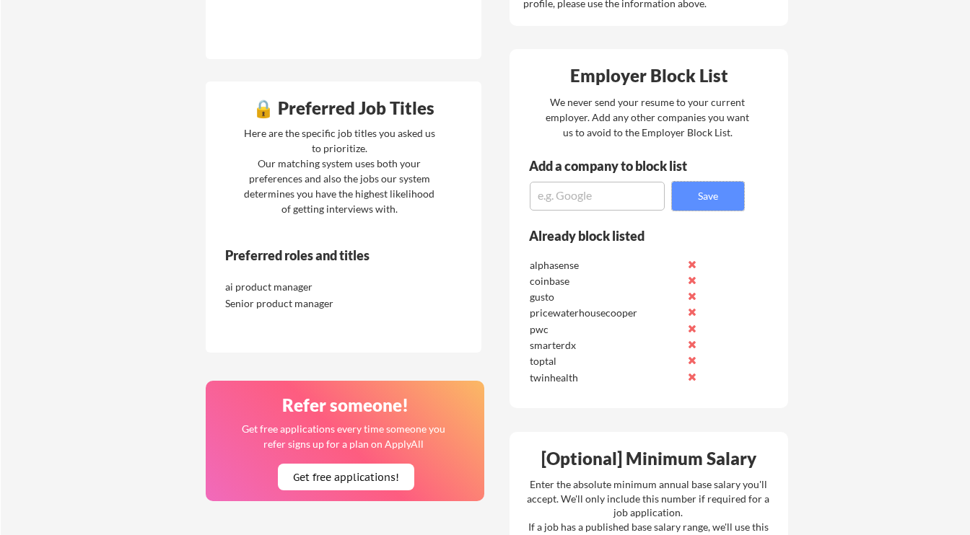
click at [577, 197] on textarea at bounding box center [597, 196] width 135 height 29
paste textarea "aiwyn"
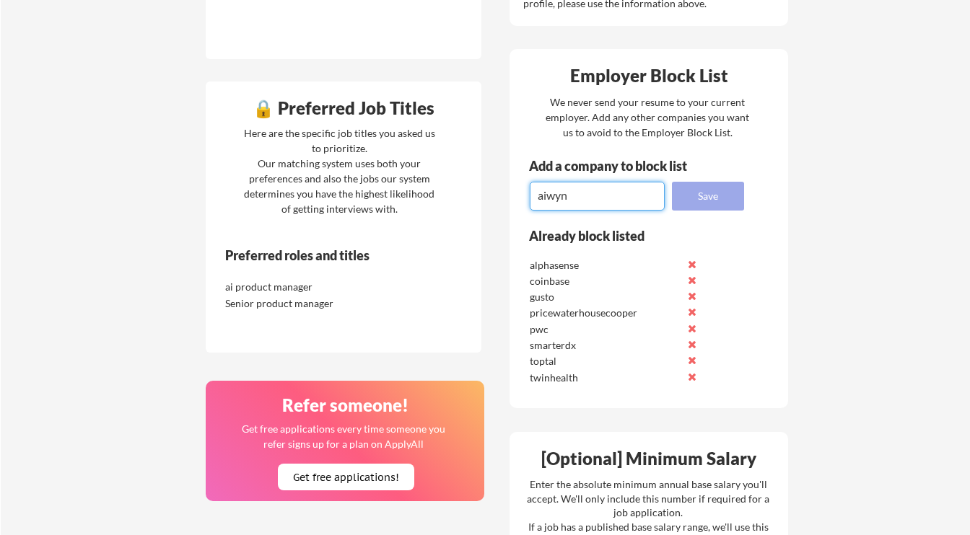
type textarea "aiwyn"
click at [720, 192] on button "Save" at bounding box center [708, 196] width 72 height 29
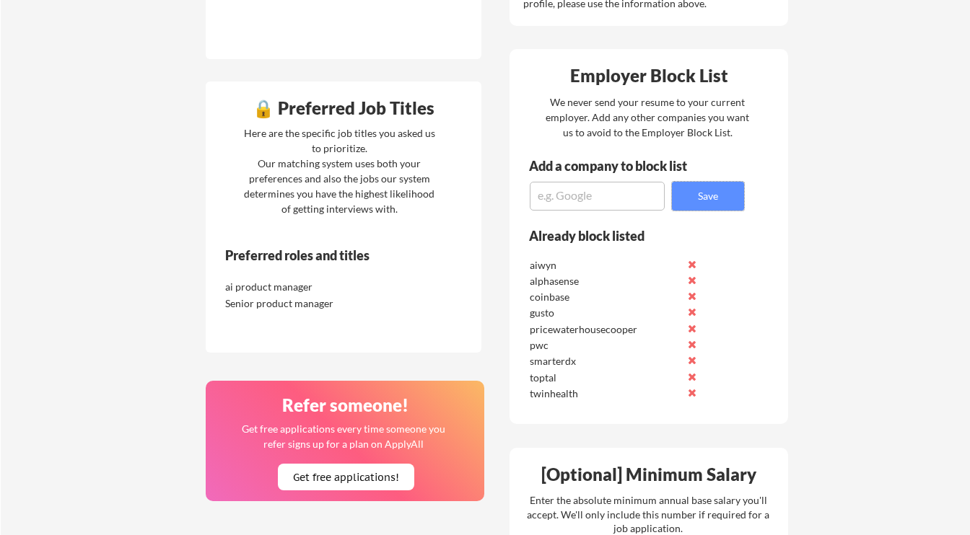
click at [600, 195] on textarea at bounding box center [597, 196] width 135 height 29
paste textarea "aura798"
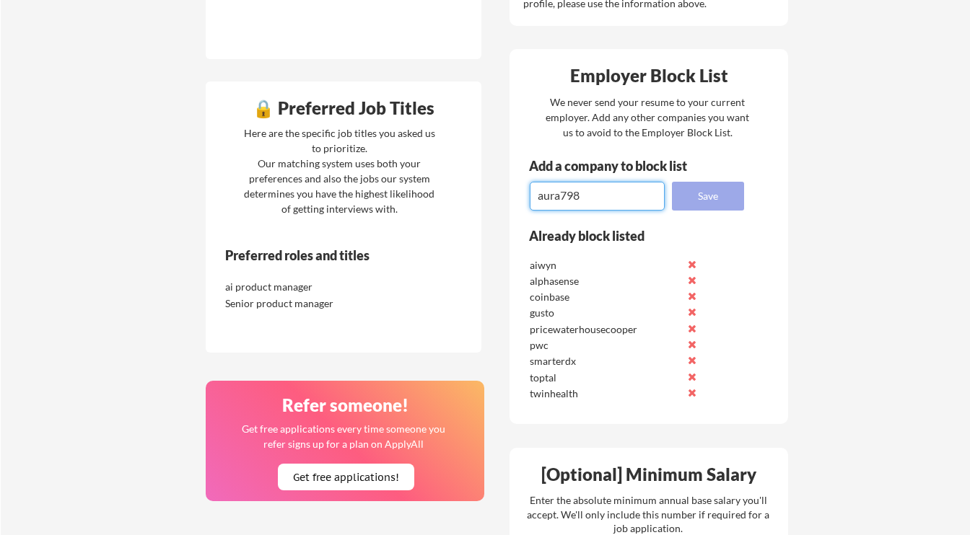
type textarea "aura798"
click at [704, 190] on button "Save" at bounding box center [708, 196] width 72 height 29
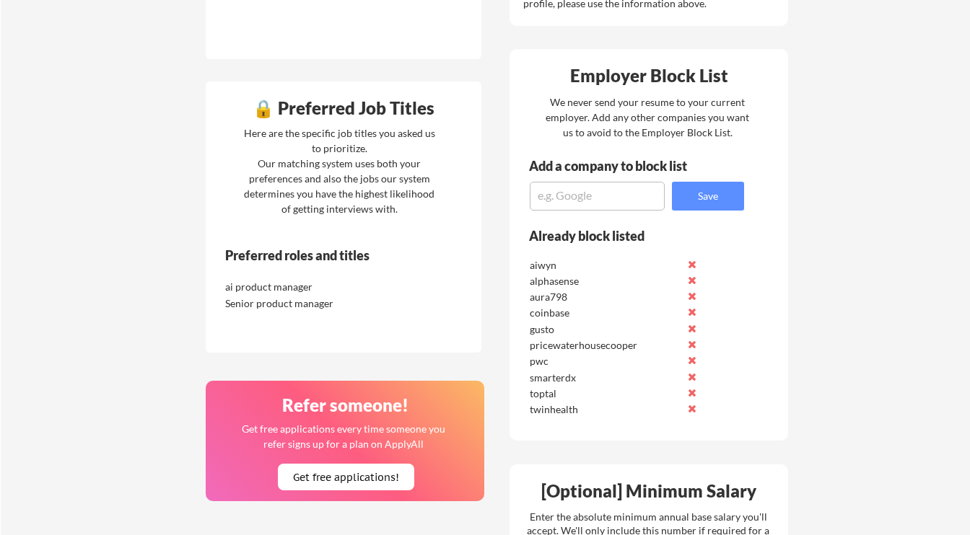
click at [594, 191] on textarea at bounding box center [597, 196] width 135 height 29
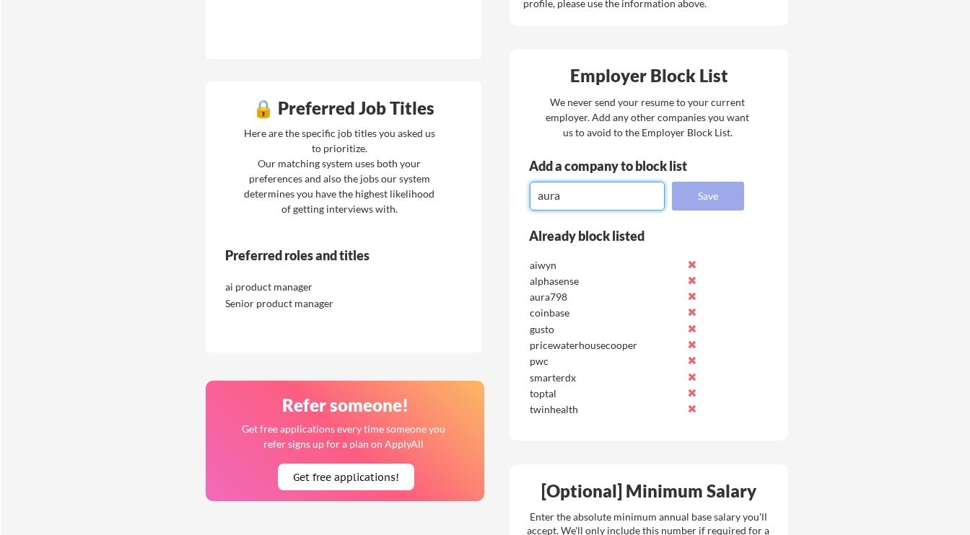
type textarea "aura"
click at [713, 187] on button "Save" at bounding box center [708, 196] width 72 height 29
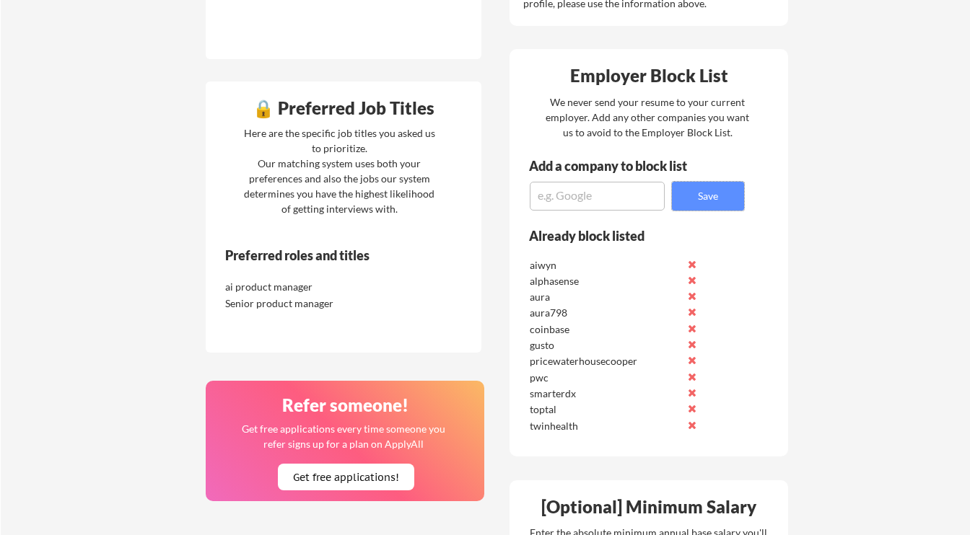
click at [574, 198] on textarea at bounding box center [597, 196] width 135 height 29
paste textarea "turnstile"
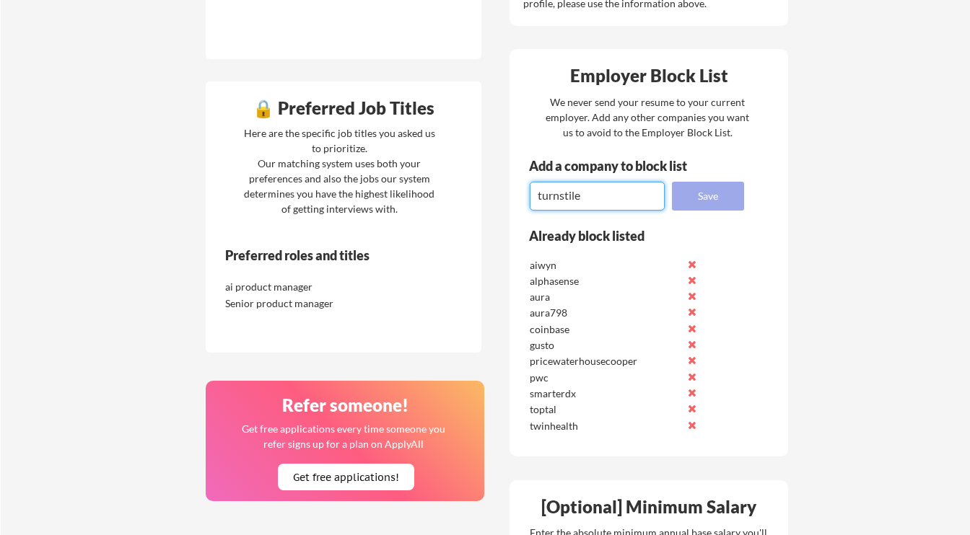
type textarea "turnstile"
click at [724, 186] on button "Save" at bounding box center [708, 196] width 72 height 29
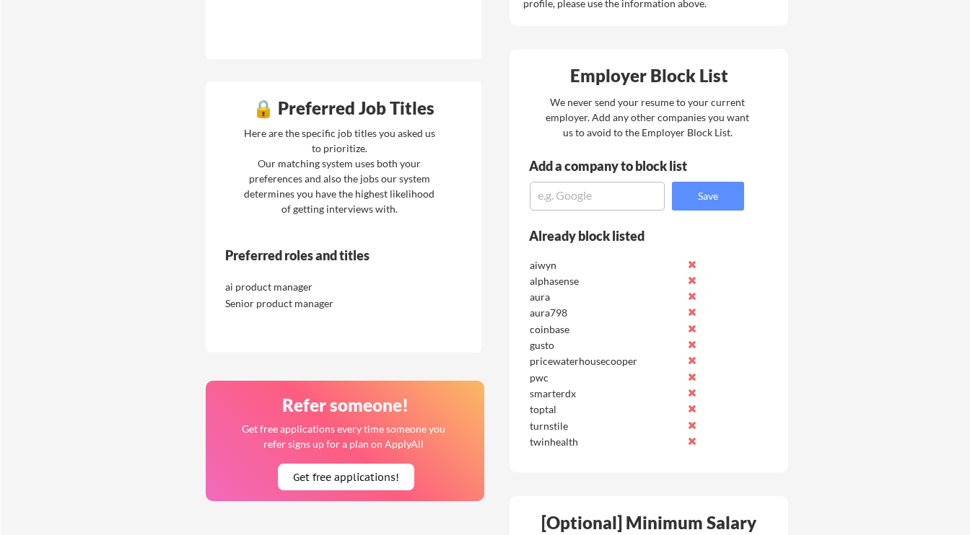
click at [596, 208] on textarea at bounding box center [597, 196] width 135 height 29
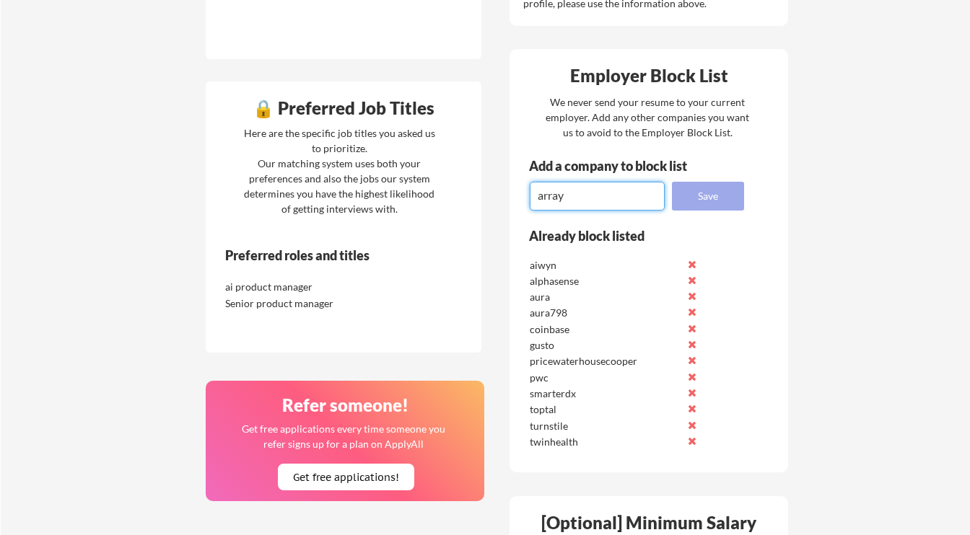
type textarea "array"
click at [706, 201] on button "Save" at bounding box center [708, 196] width 72 height 29
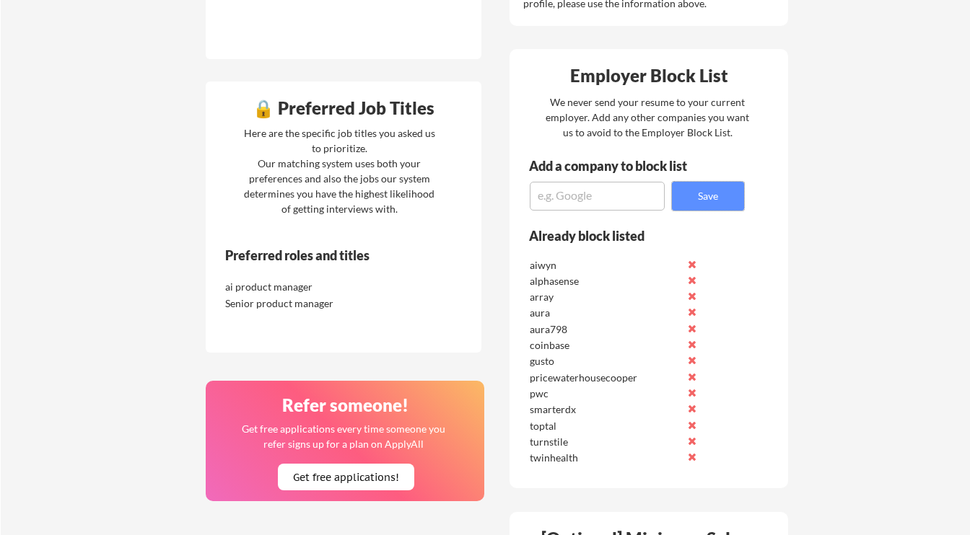
click at [631, 197] on textarea at bounding box center [597, 196] width 135 height 29
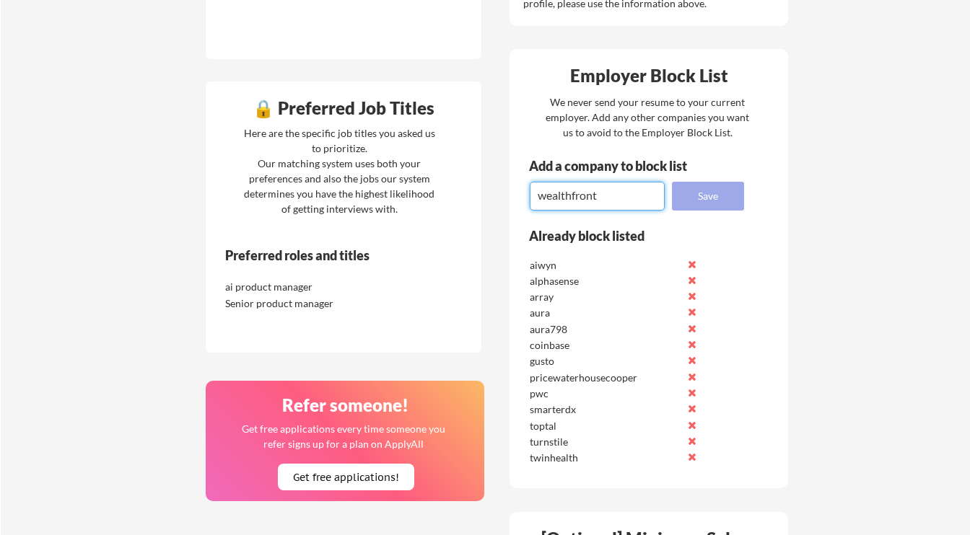
type textarea "wealthfront"
click at [706, 202] on button "Save" at bounding box center [708, 196] width 72 height 29
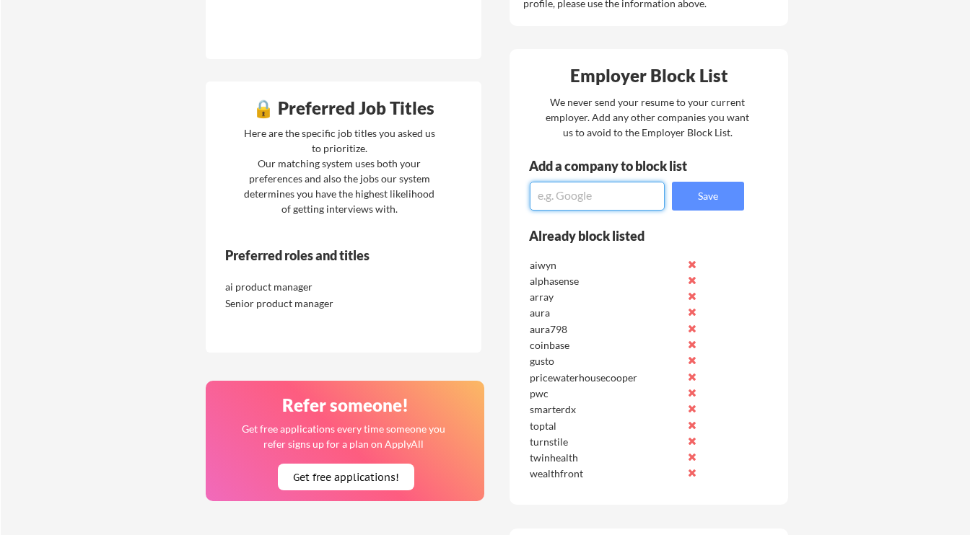
click at [574, 188] on textarea at bounding box center [597, 196] width 135 height 29
type textarea "masterclass"
click at [698, 193] on button "Save" at bounding box center [708, 196] width 72 height 29
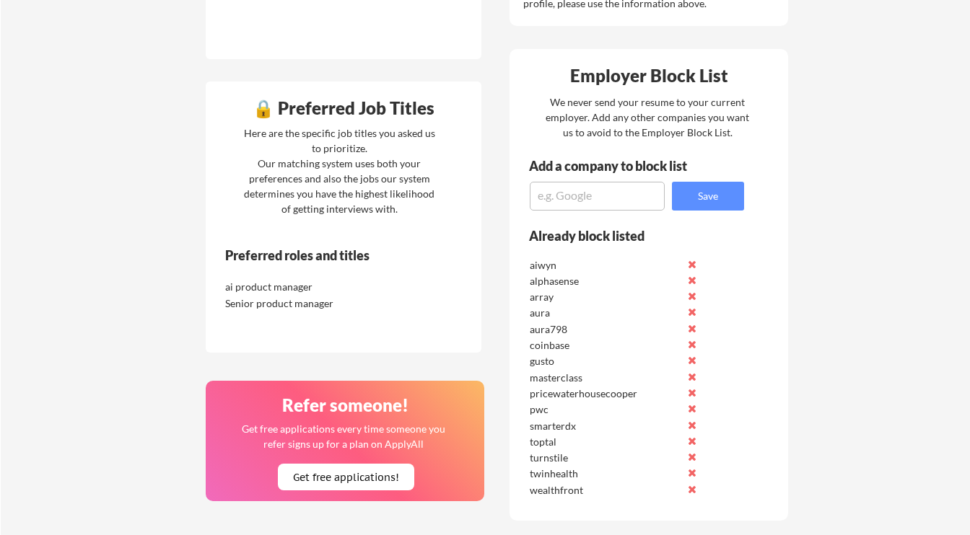
click at [861, 133] on div "Your Dashboard You're being applied to jobs! 🙌 We've started applying you to jo…" at bounding box center [485, 272] width 969 height 1630
